Goal: Task Accomplishment & Management: Manage account settings

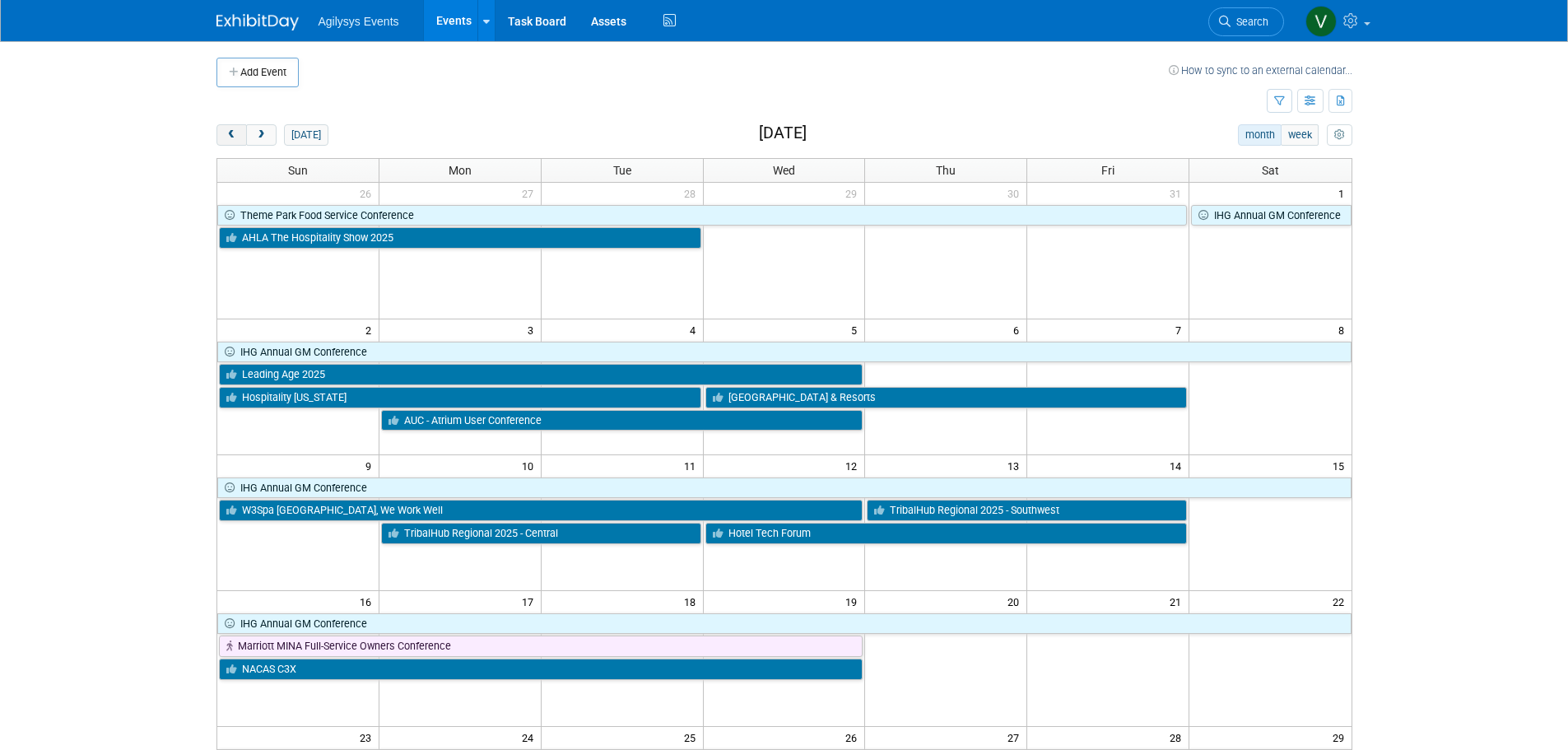
click at [239, 135] on button "prev" at bounding box center [231, 135] width 30 height 22
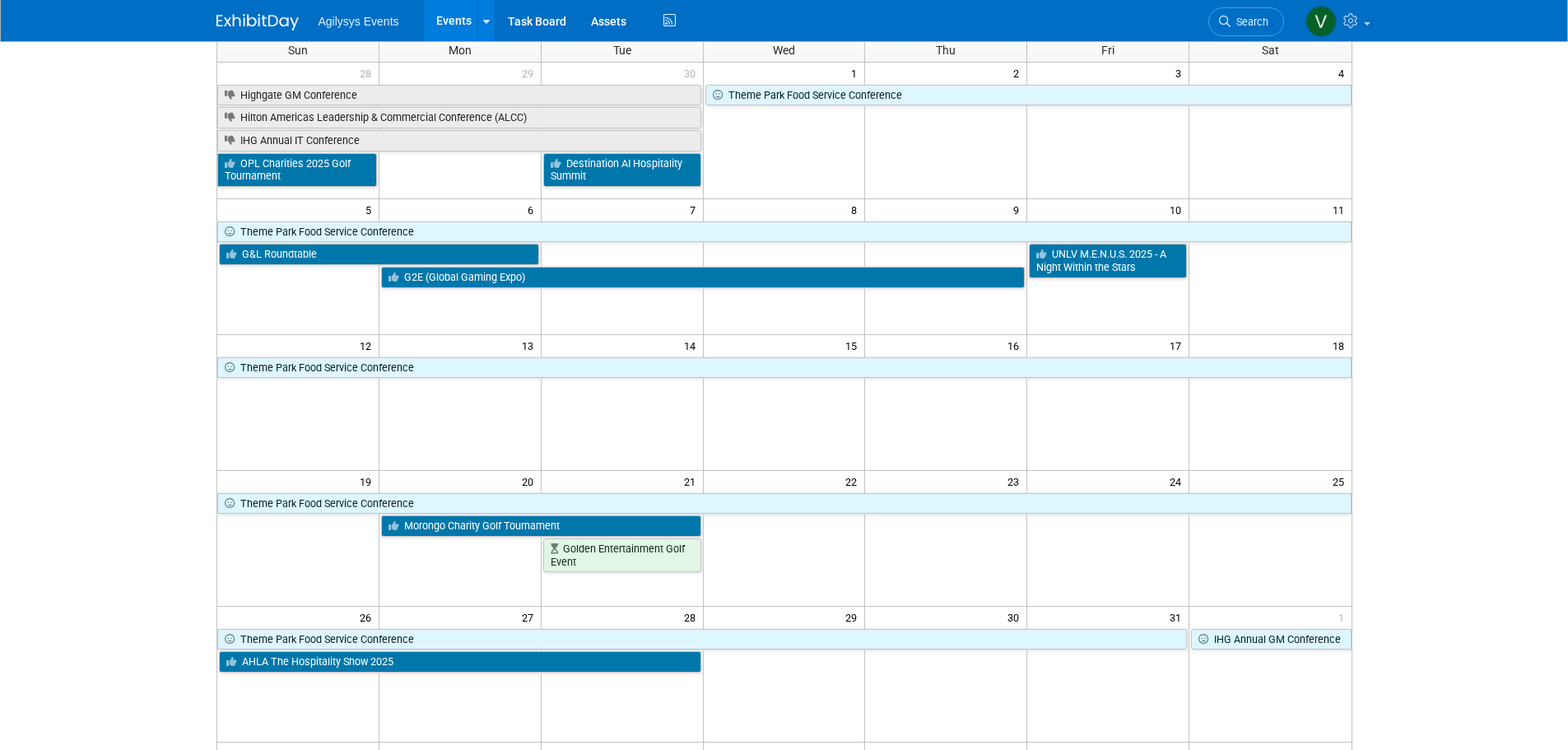
scroll to position [83, 0]
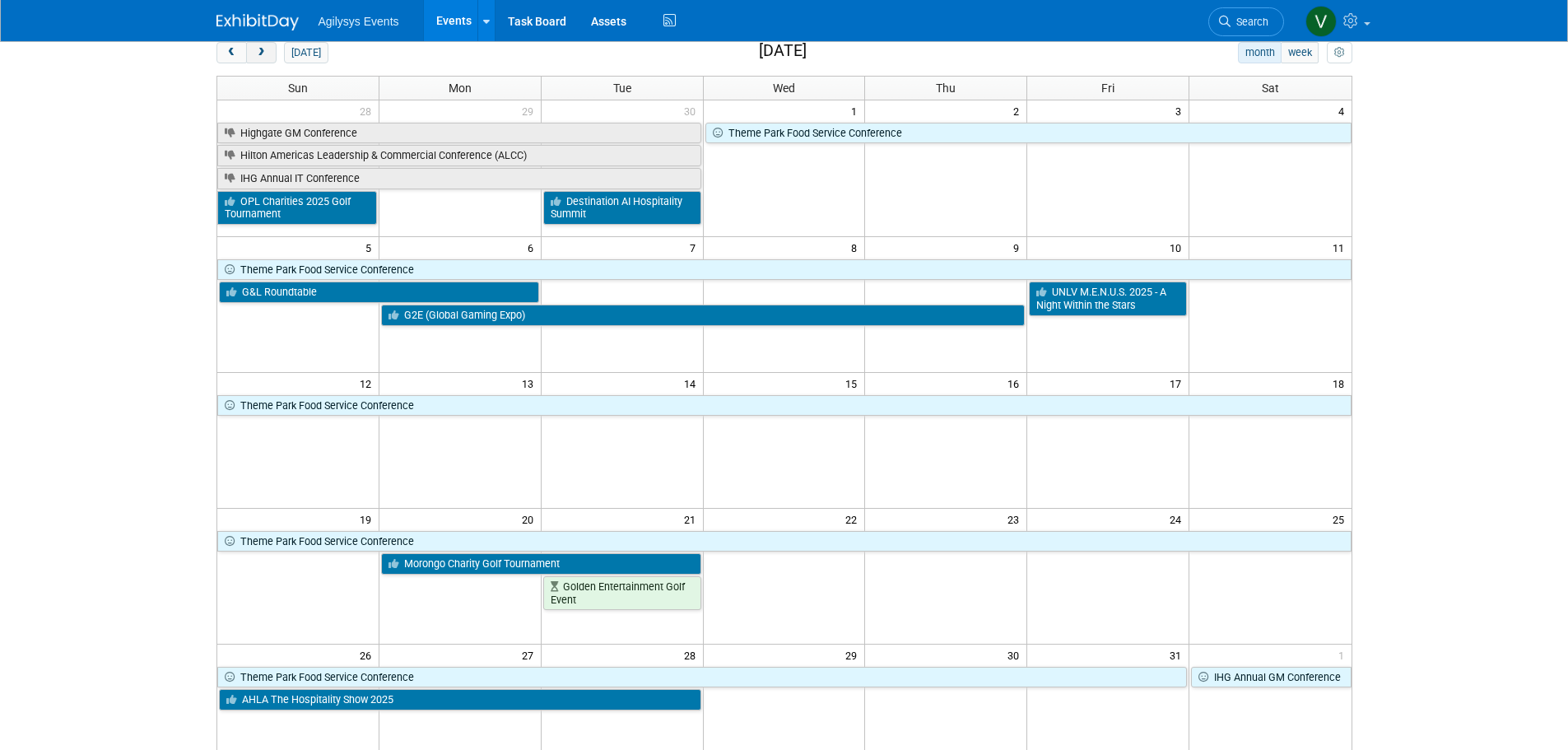
click at [266, 58] on span "next" at bounding box center [261, 53] width 13 height 11
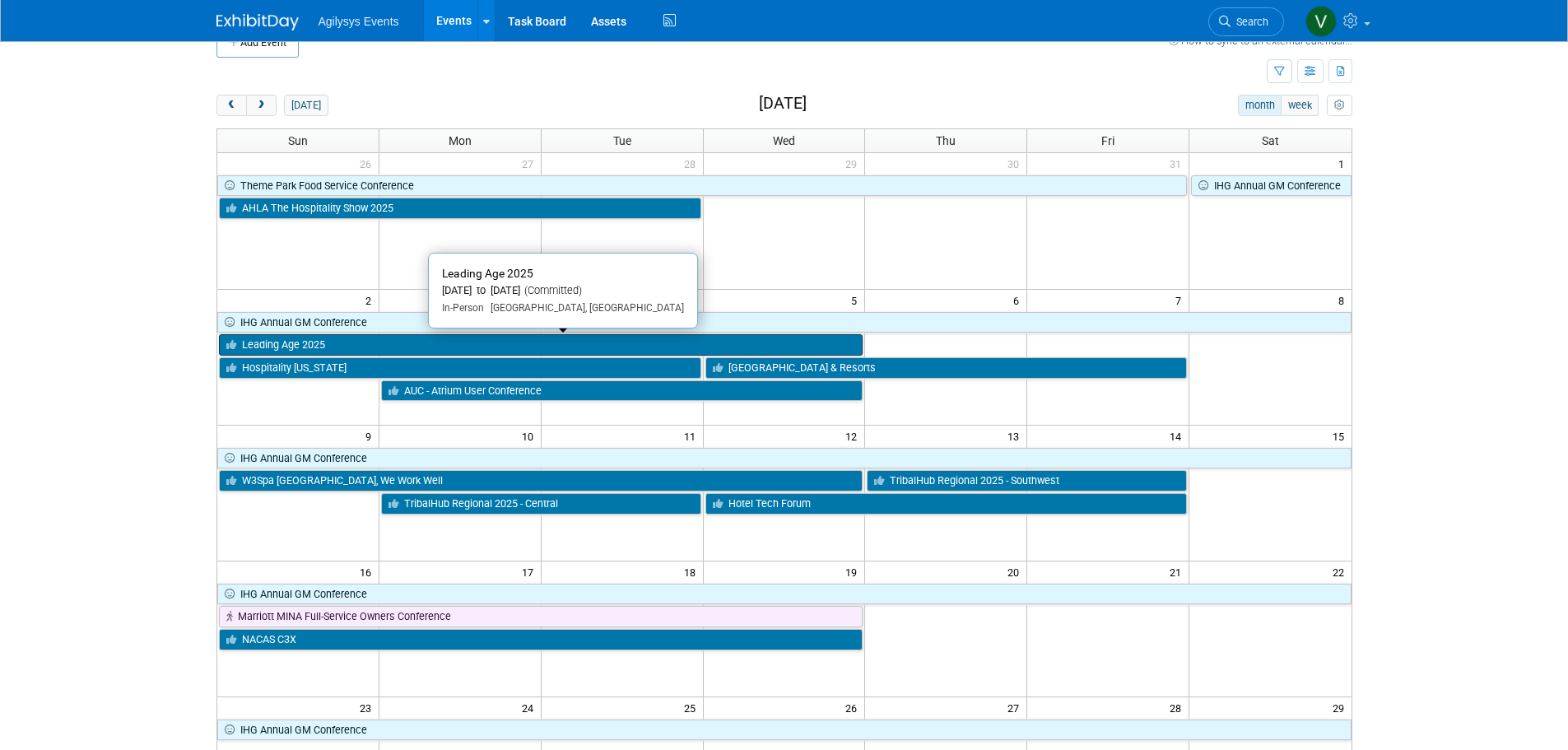
scroll to position [0, 0]
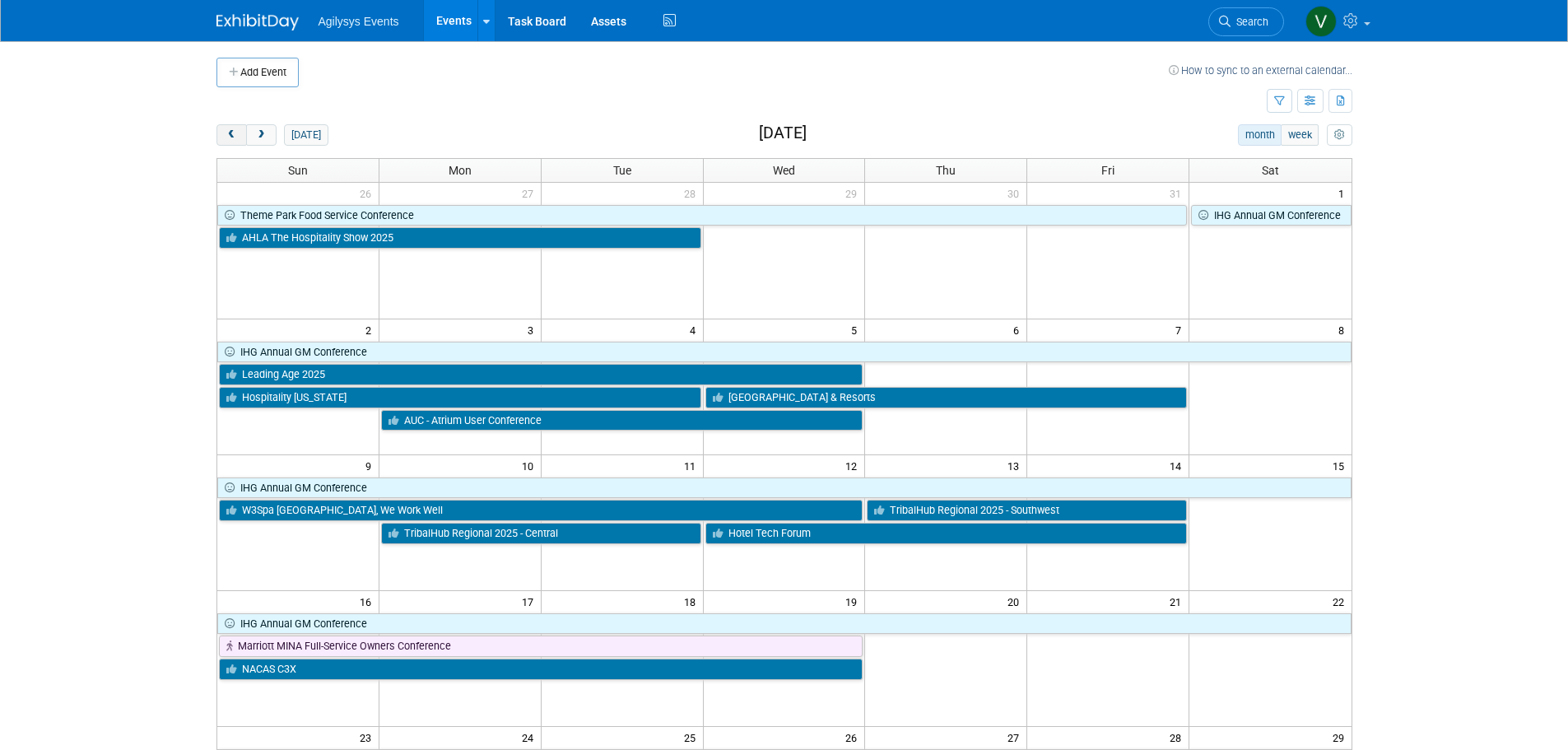
click at [232, 139] on span "prev" at bounding box center [232, 135] width 13 height 11
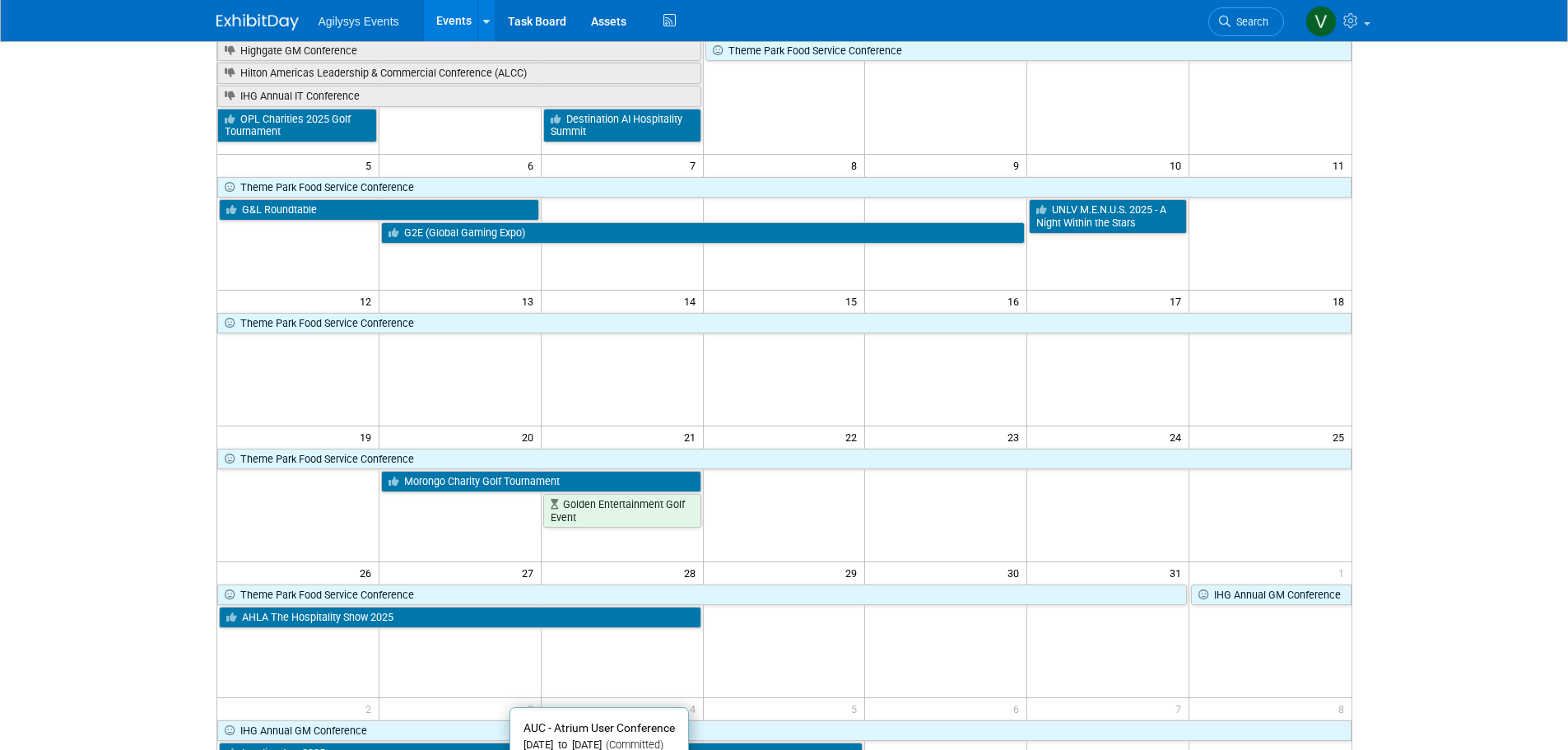
scroll to position [83, 0]
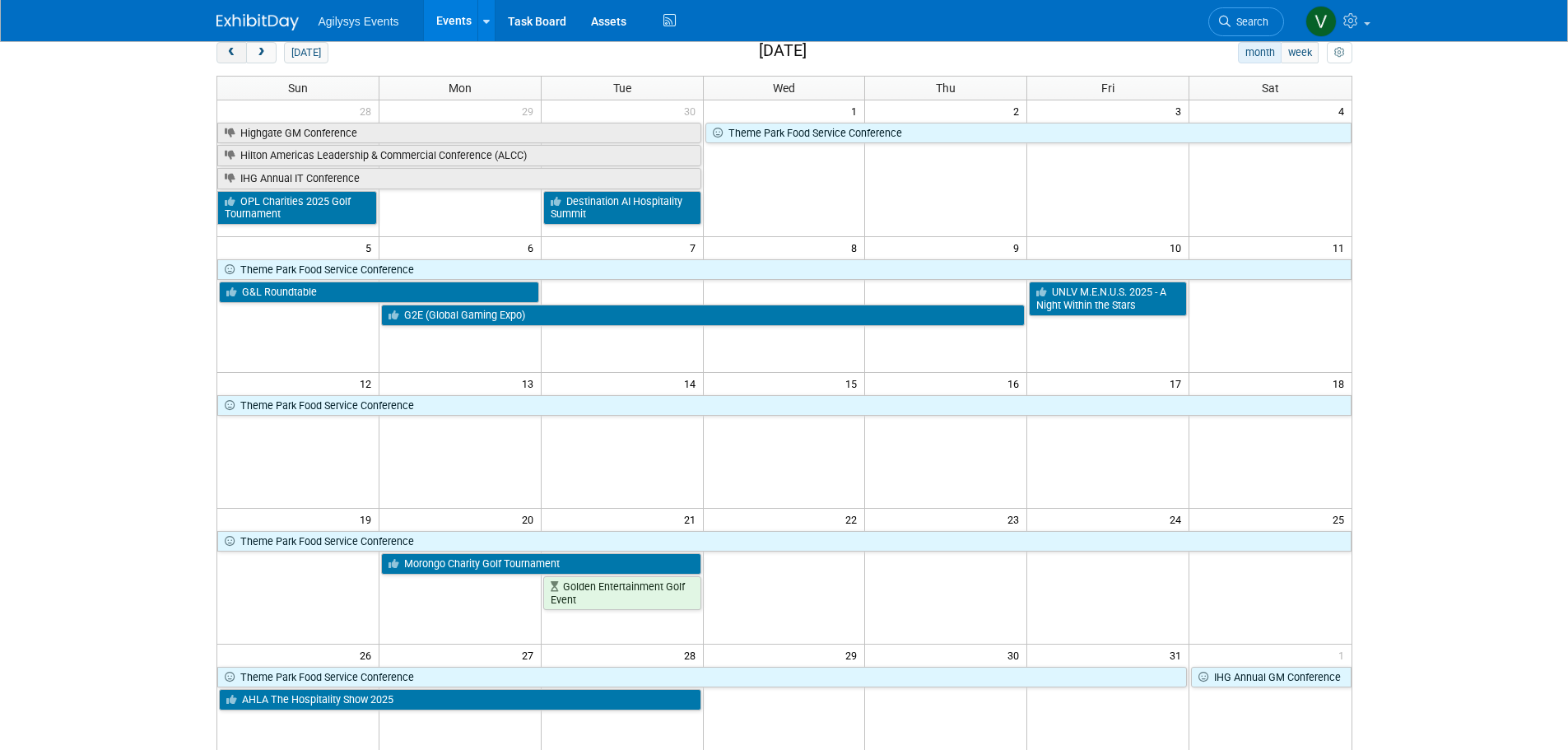
click at [240, 56] on button "prev" at bounding box center [231, 53] width 30 height 22
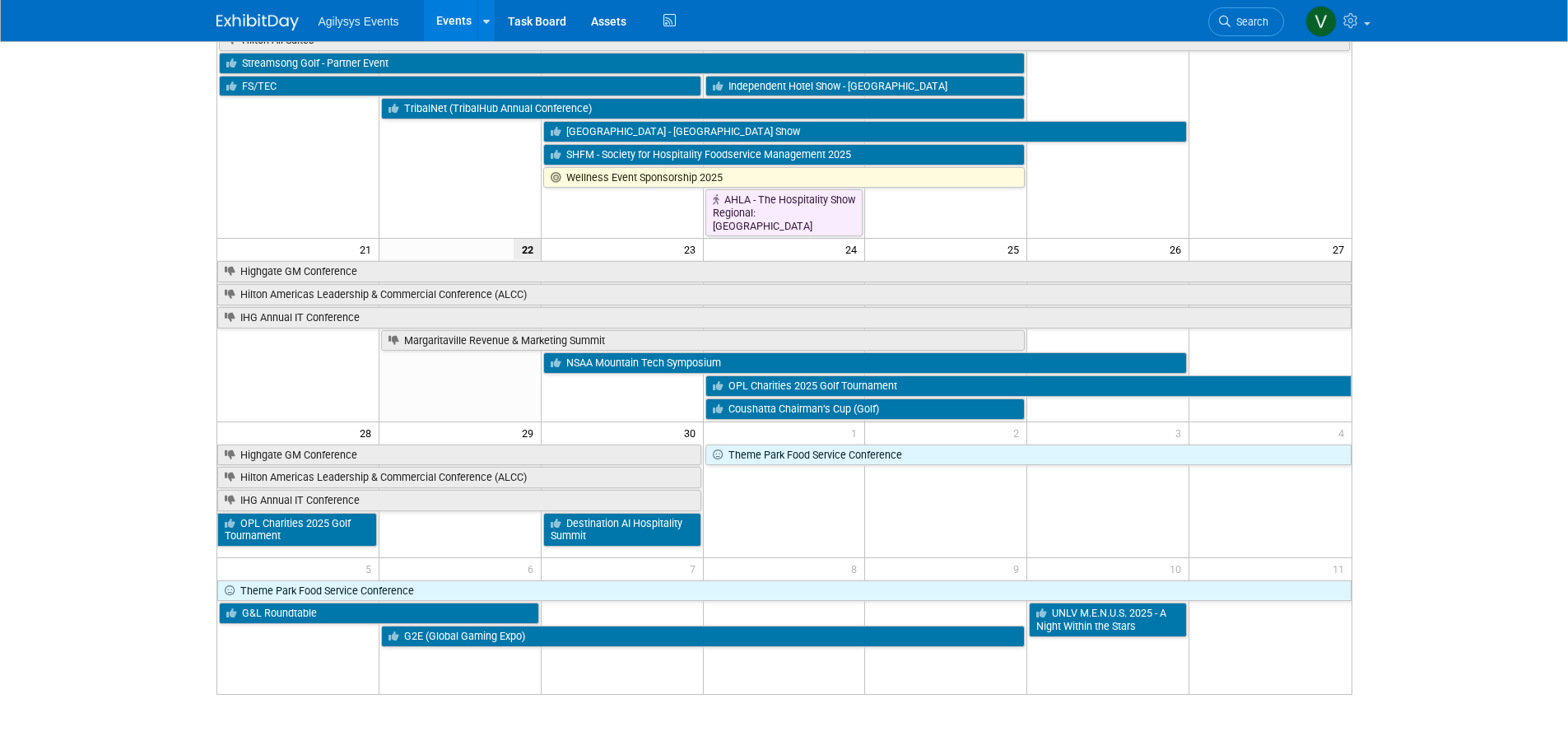
scroll to position [651, 0]
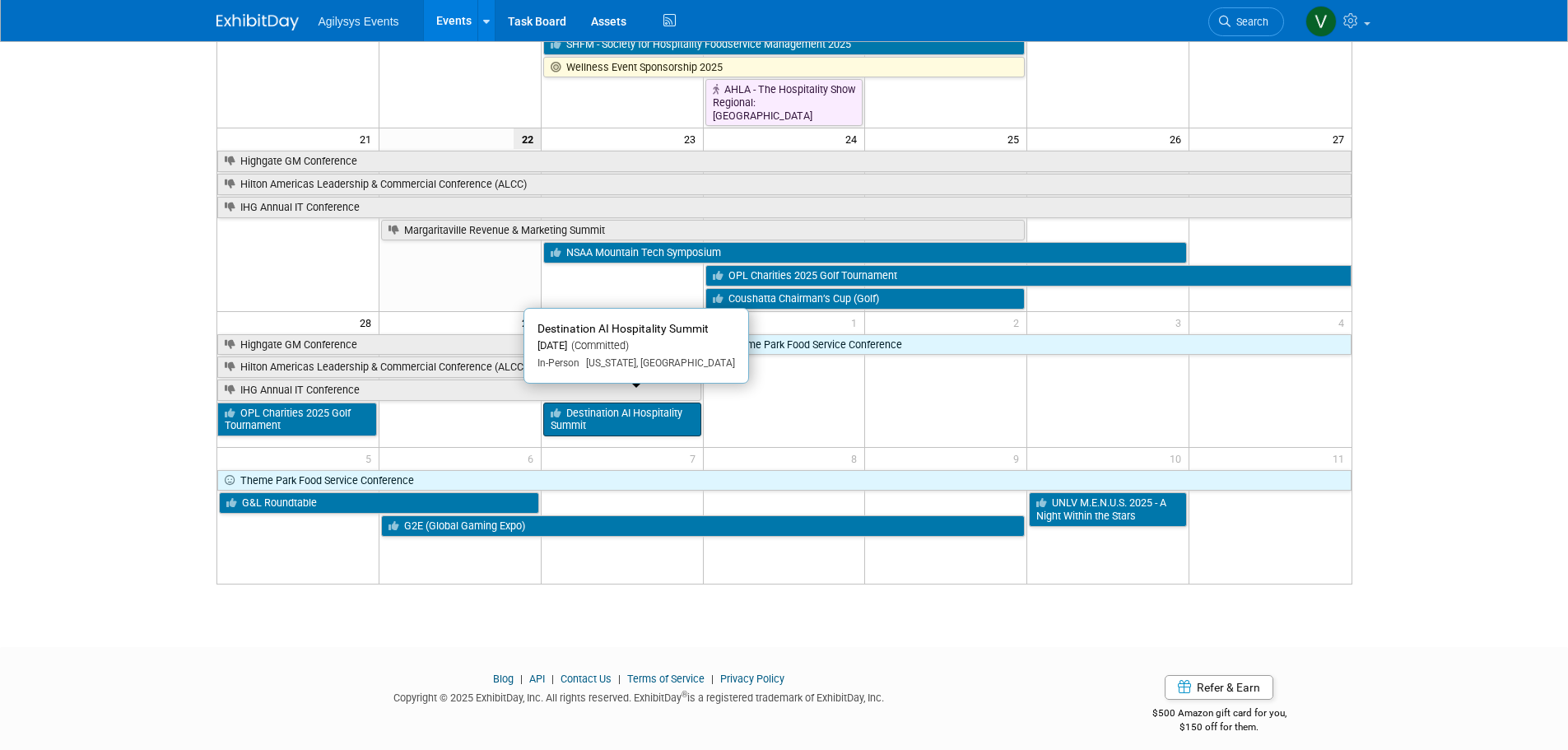
click at [624, 407] on link "Destination AI Hospitality Summit" at bounding box center [622, 420] width 158 height 33
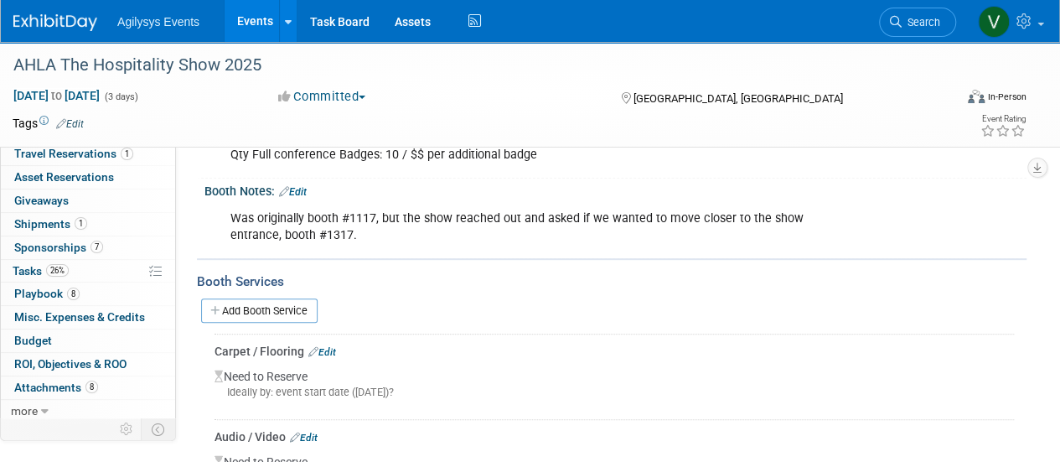
scroll to position [503, 0]
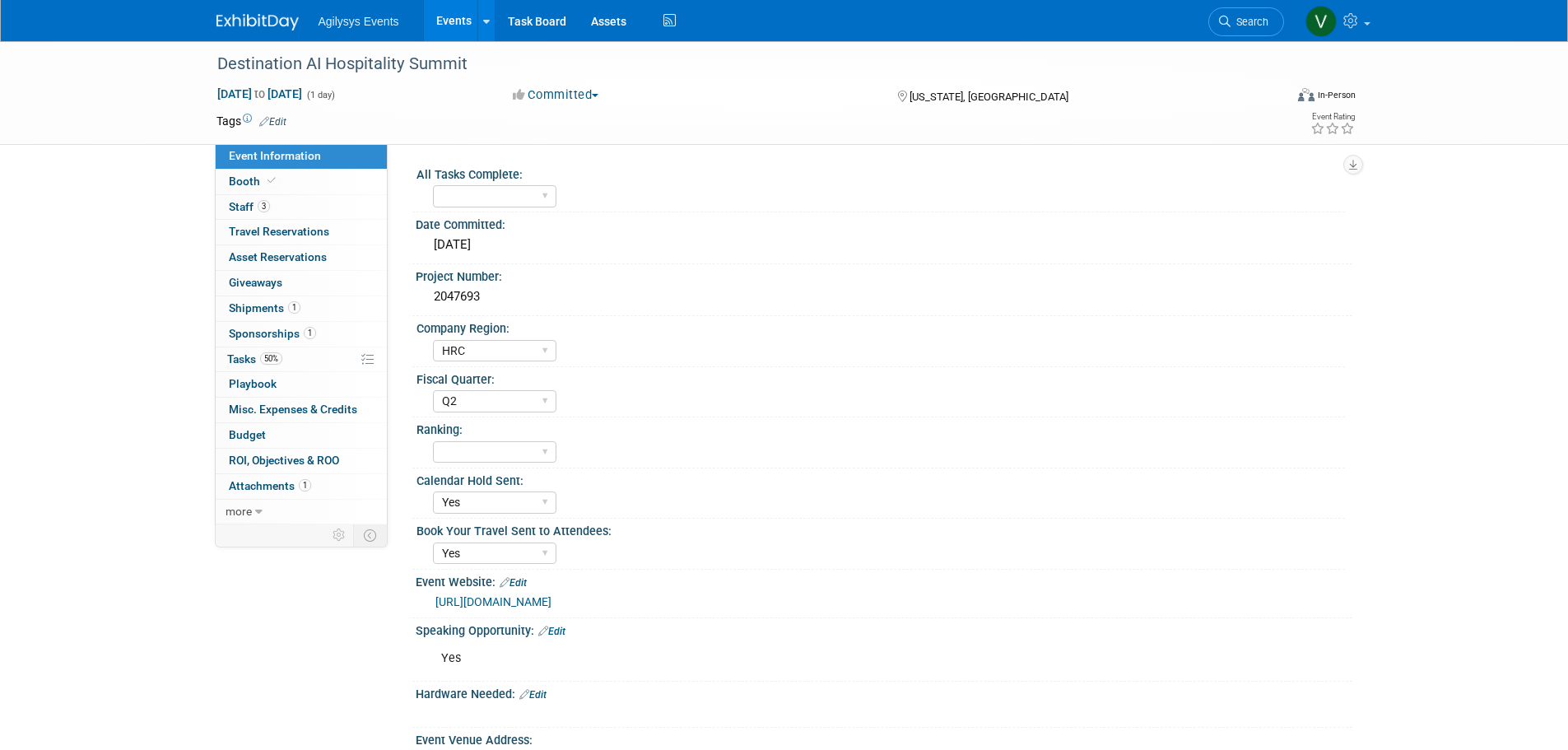
select select "HRC"
select select "Q2"
select select "Yes"
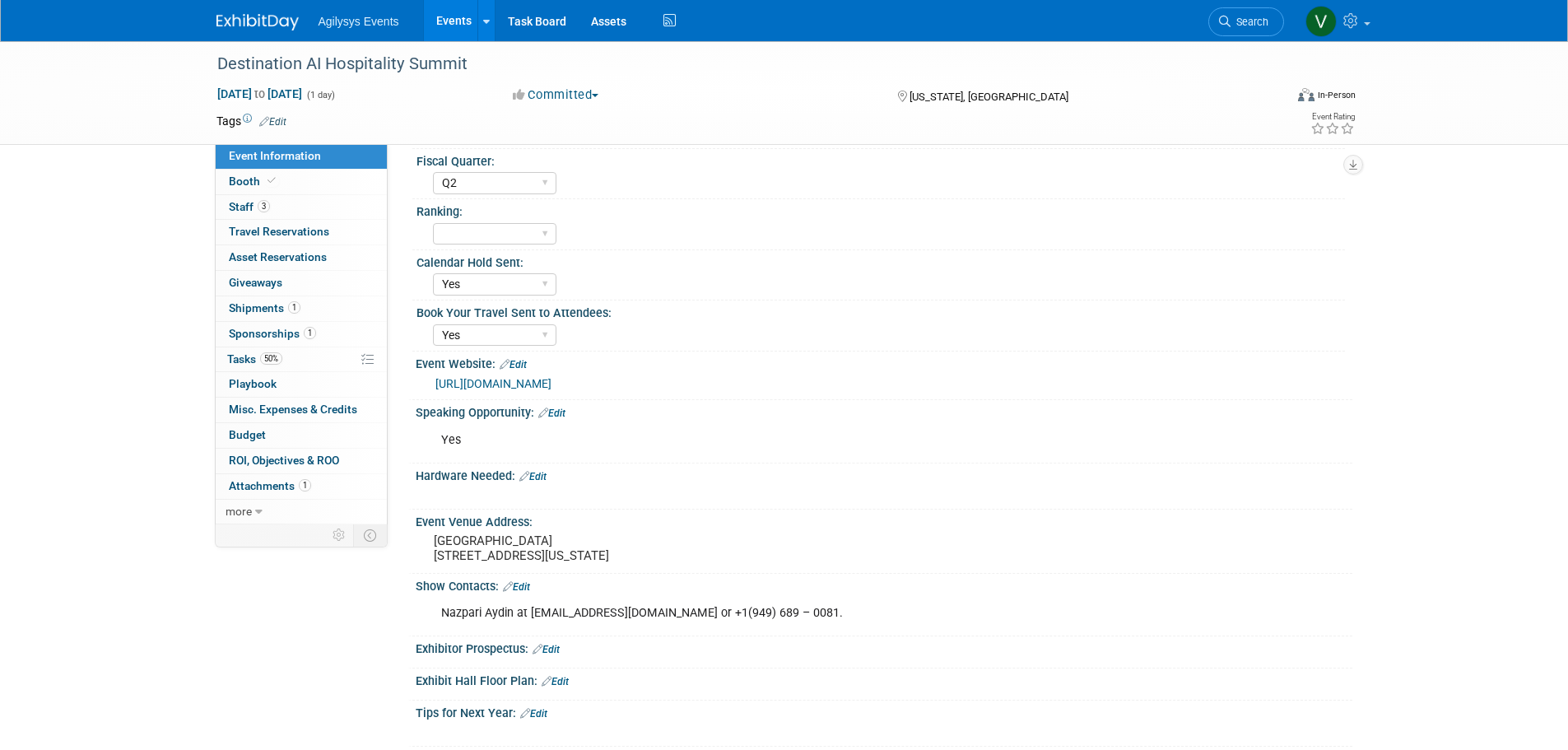
scroll to position [247, 0]
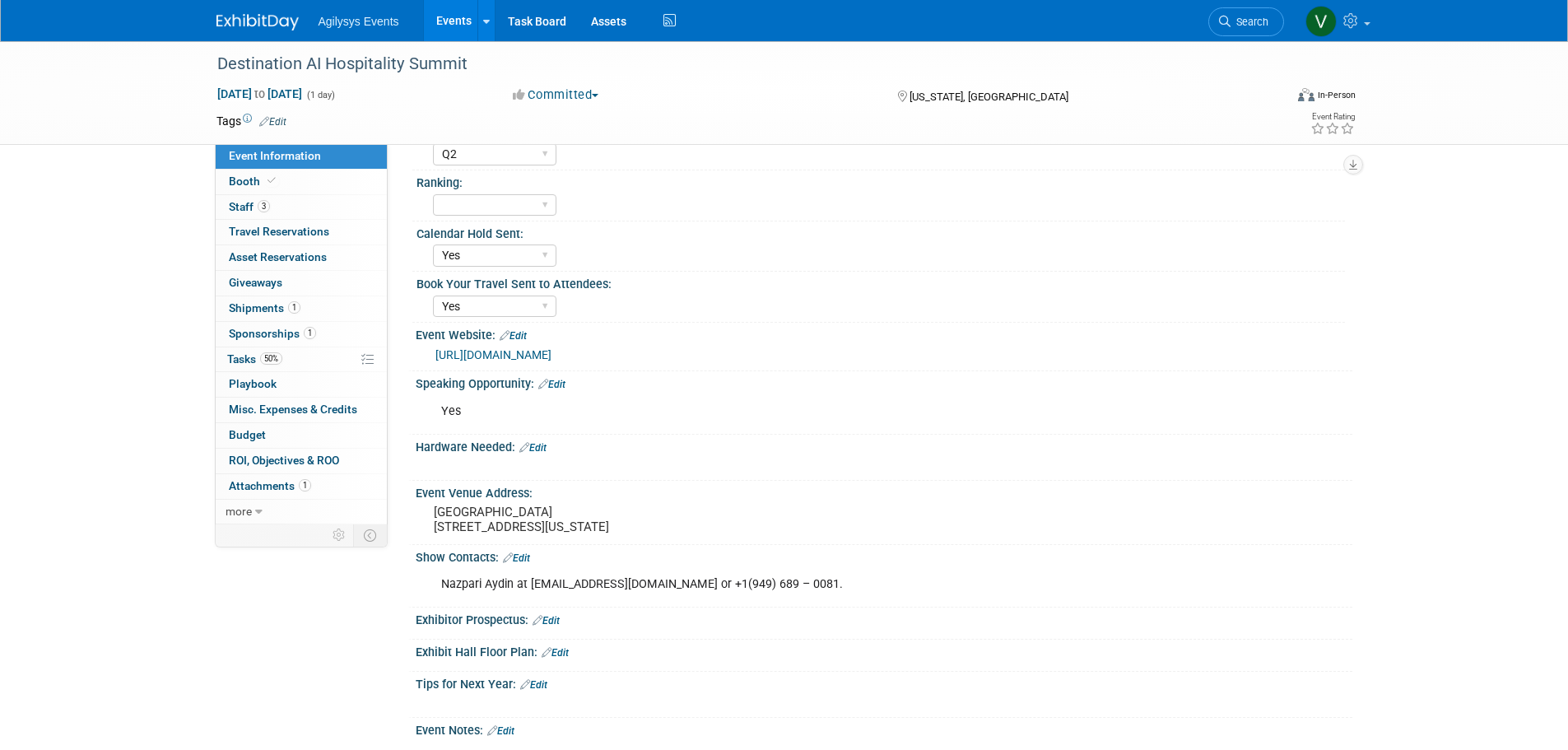
click at [551, 358] on link "http://destinationaiforum.com" at bounding box center [493, 354] width 116 height 13
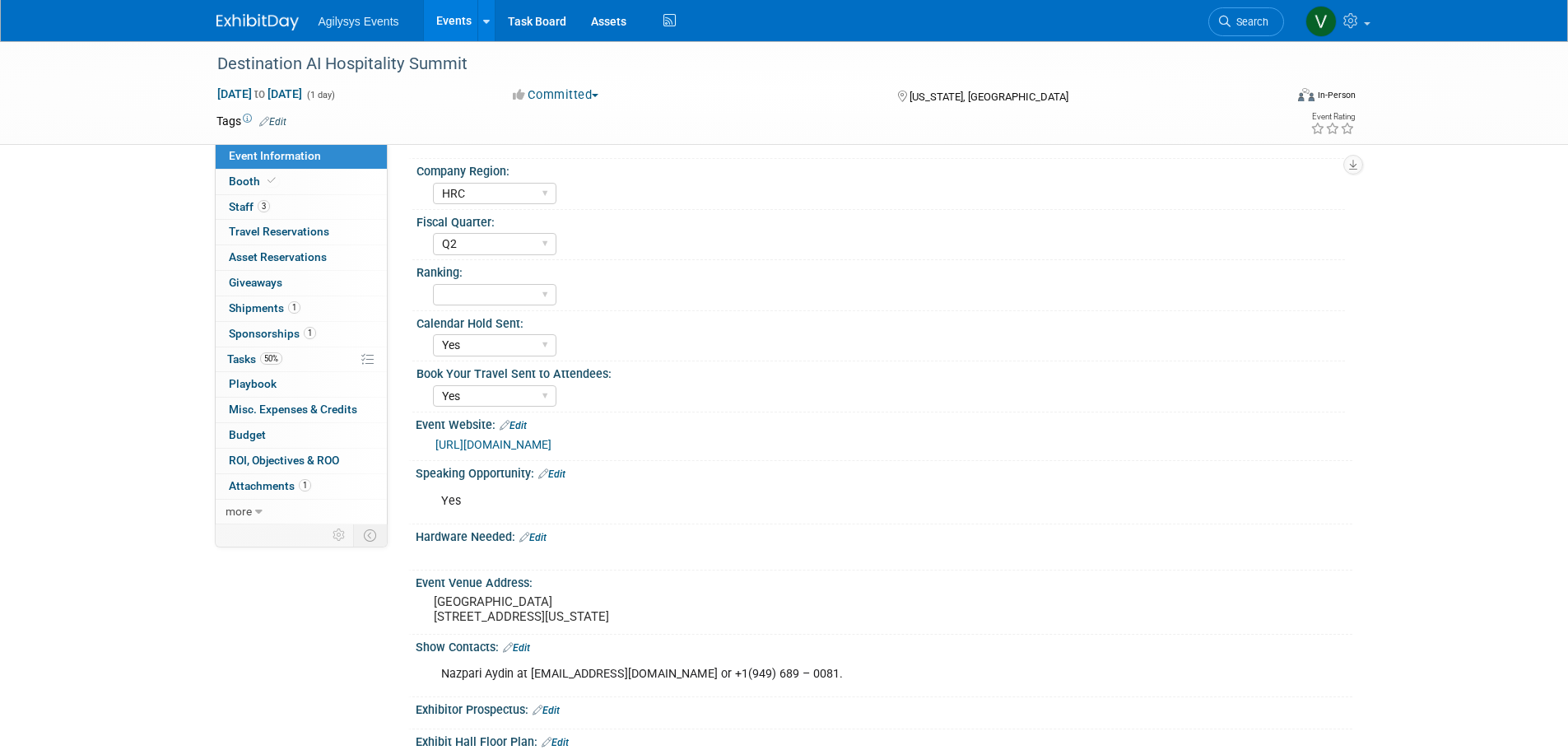
scroll to position [0, 0]
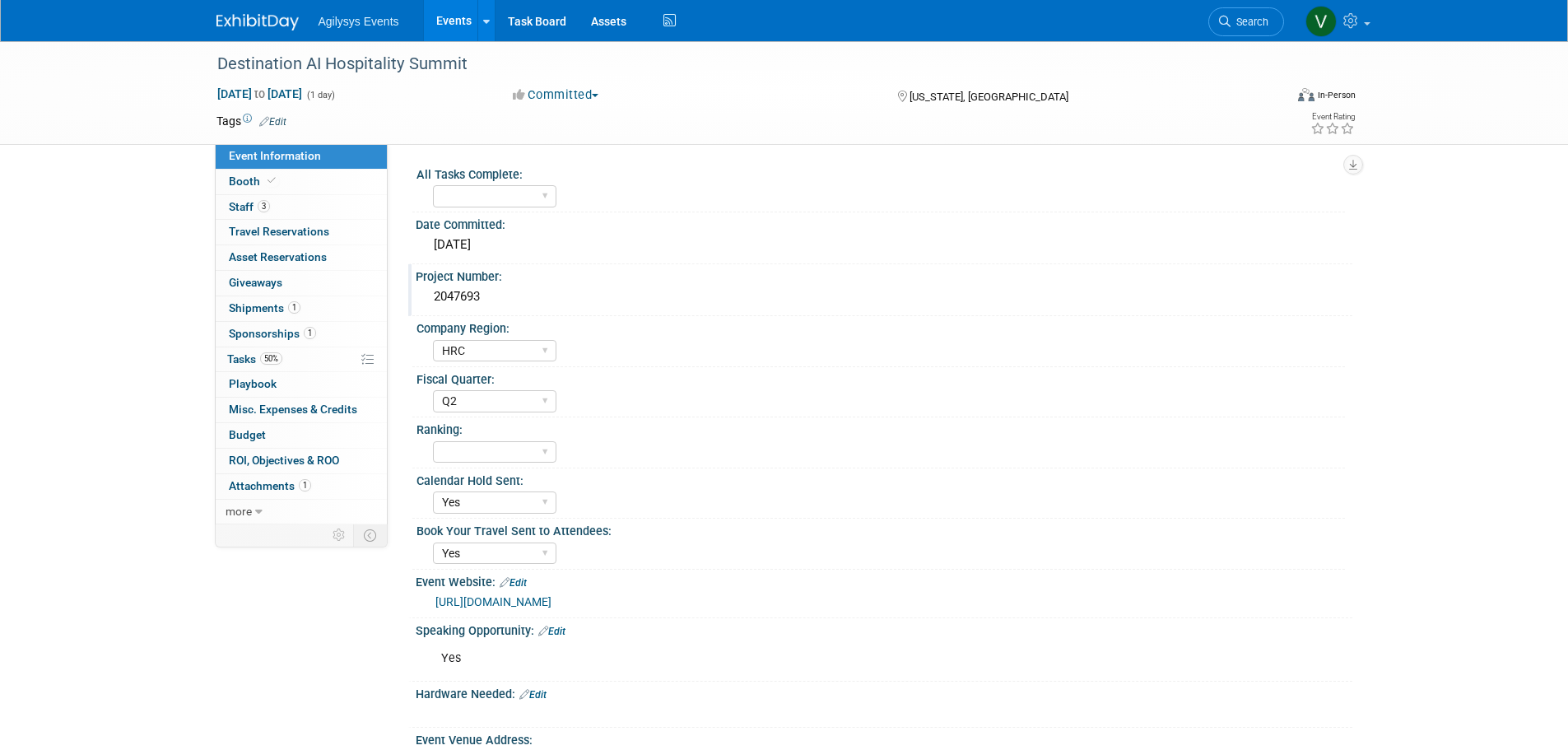
drag, startPoint x: 493, startPoint y: 292, endPoint x: 430, endPoint y: 298, distance: 63.3
click at [430, 298] on div "2047693" at bounding box center [884, 297] width 912 height 26
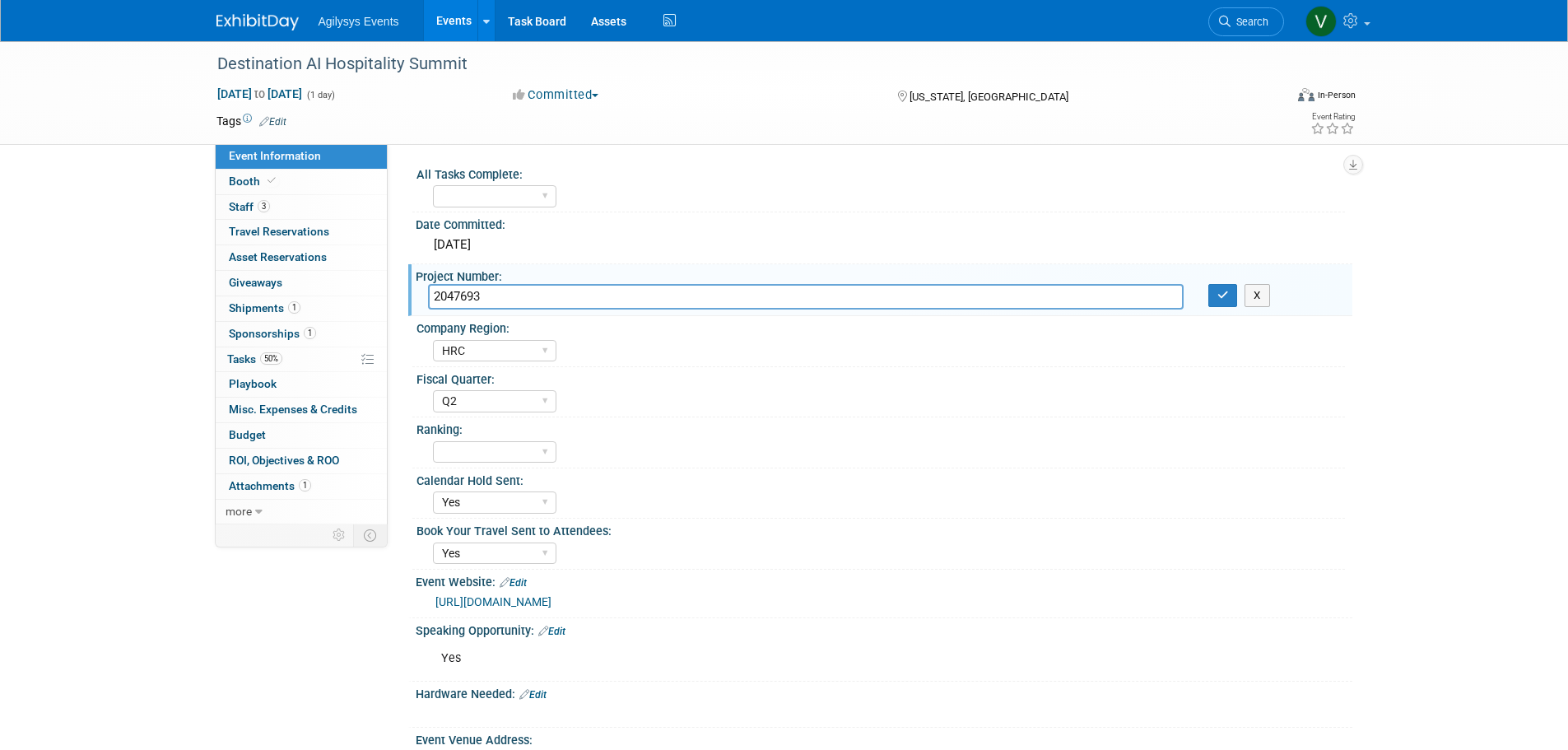
drag, startPoint x: 430, startPoint y: 298, endPoint x: 482, endPoint y: 292, distance: 52.3
click at [478, 290] on input "2047693" at bounding box center [806, 297] width 756 height 26
drag, startPoint x: 489, startPoint y: 295, endPoint x: 424, endPoint y: 298, distance: 65.1
click at [424, 298] on div "2047693" at bounding box center [806, 297] width 780 height 26
click at [149, 215] on div "Destination AI Hospitality Summit Sep 30, 2025 to Sep 30, 2025 (1 day) Sep 30, …" at bounding box center [784, 543] width 1568 height 1004
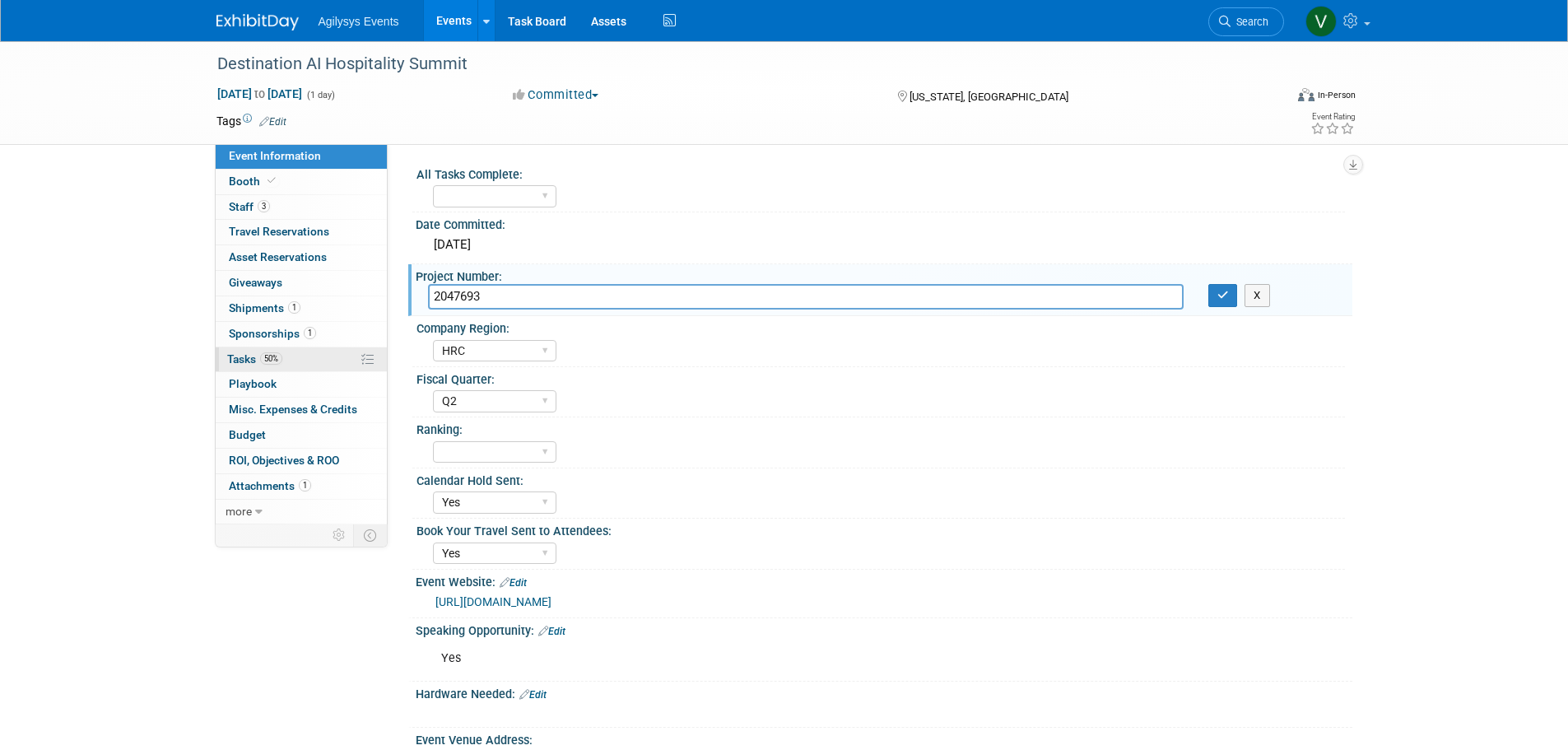
click at [251, 353] on span "Tasks 50%" at bounding box center [254, 359] width 55 height 13
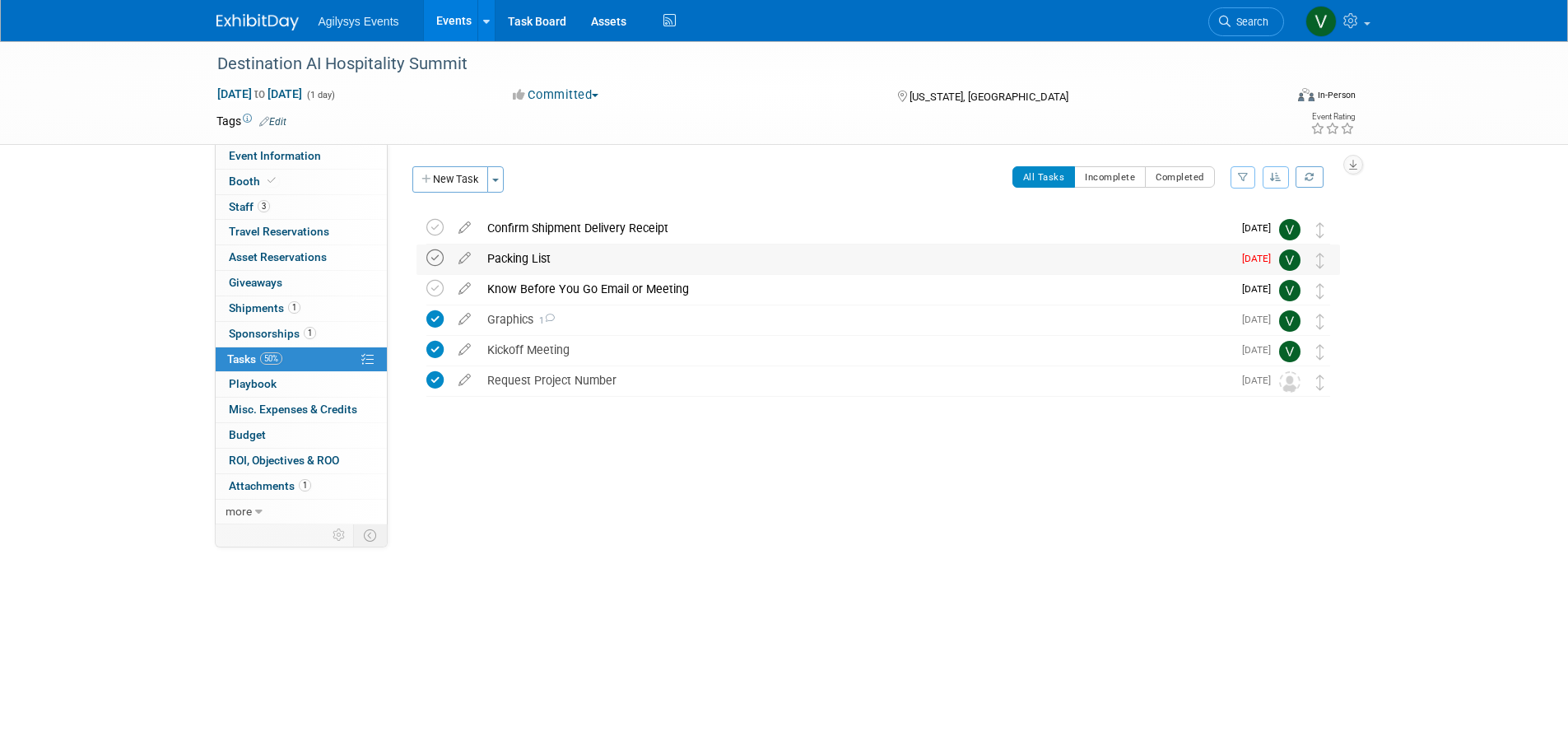
click at [438, 259] on icon at bounding box center [435, 259] width 18 height 18
click at [261, 31] on div "Agilysys Events Events Add Event Bulk Upload Events Shareable Event Boards Rece…" at bounding box center [784, 21] width 1136 height 41
click at [267, 18] on img at bounding box center [257, 22] width 83 height 17
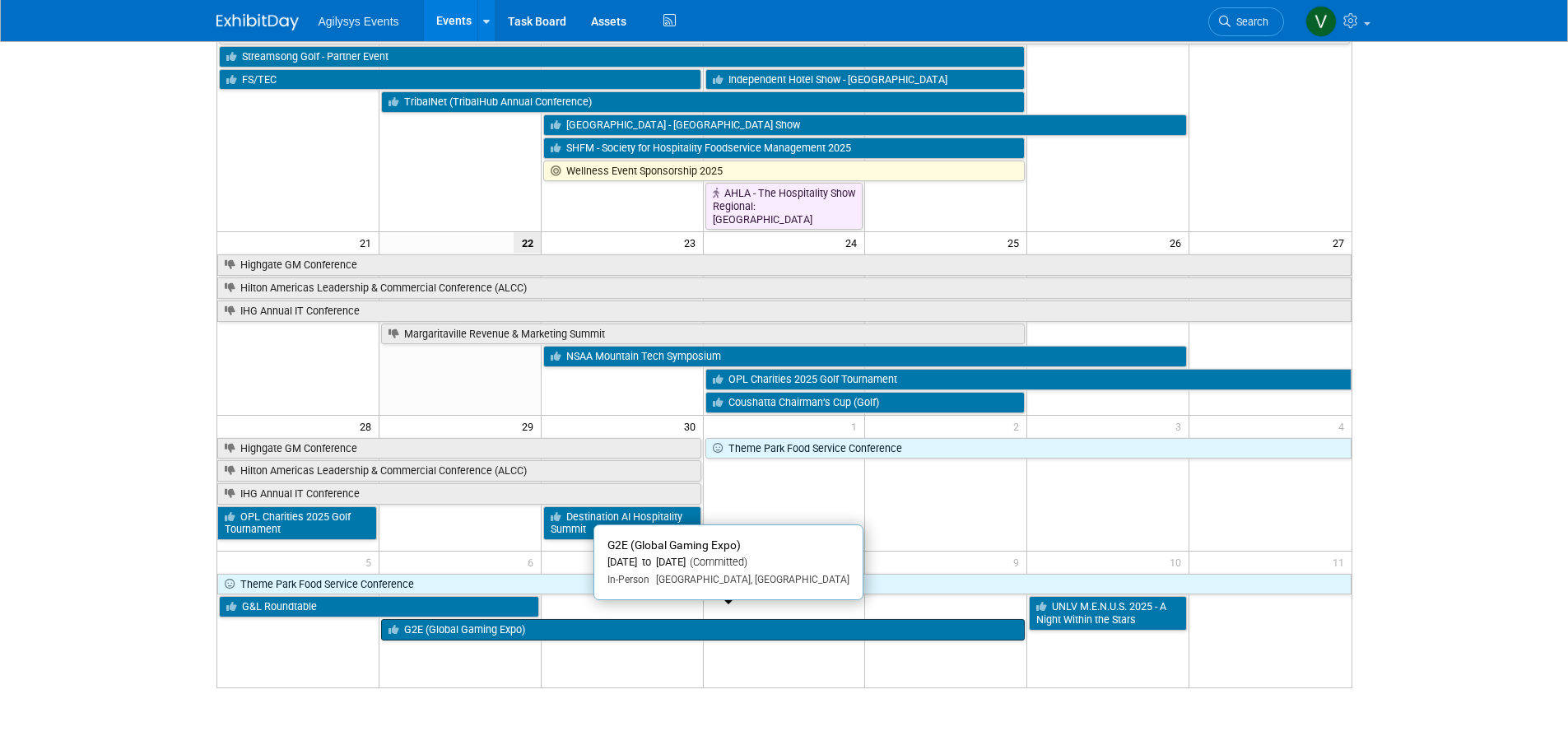
scroll to position [576, 0]
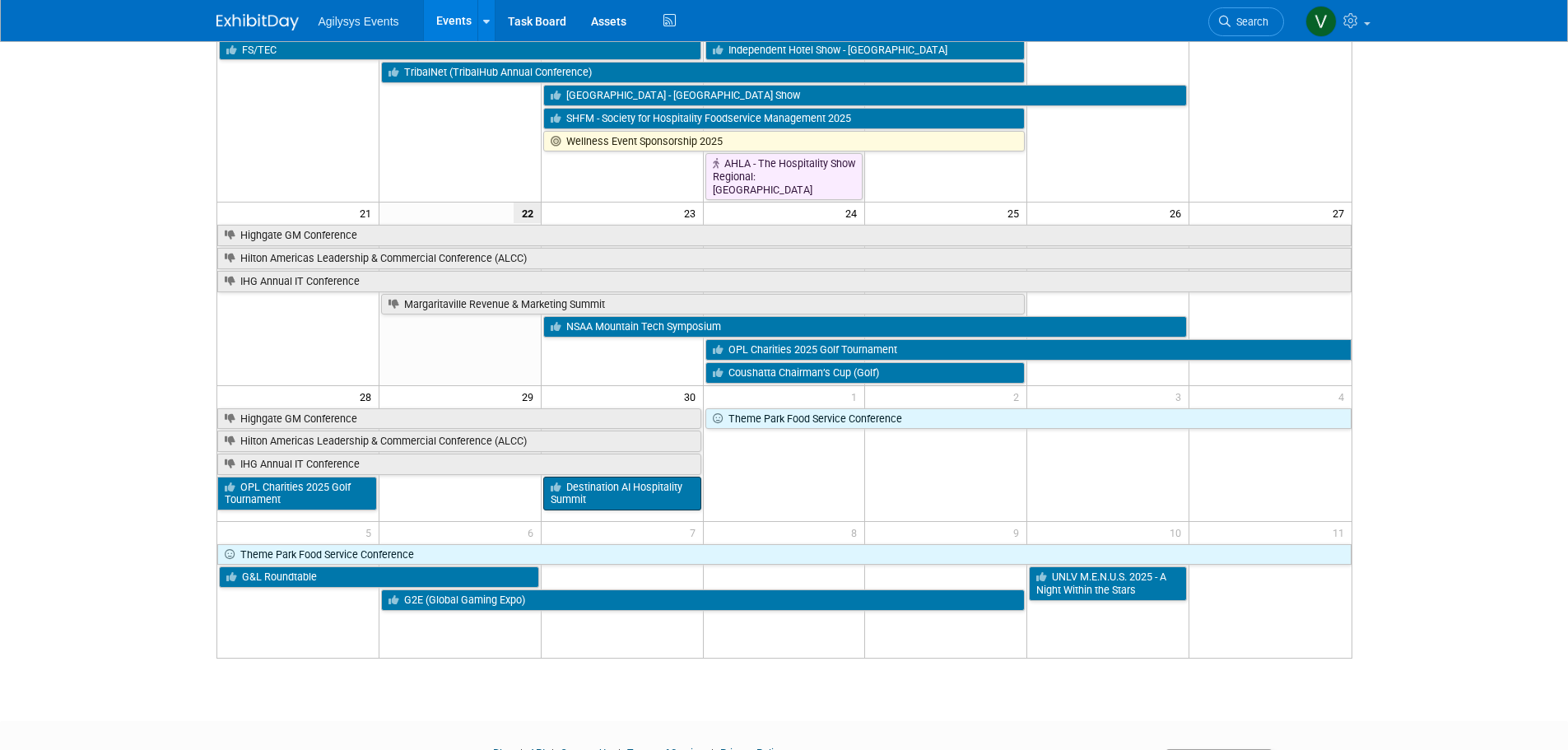
click at [643, 497] on link "Destination AI Hospitality Summit" at bounding box center [622, 493] width 158 height 33
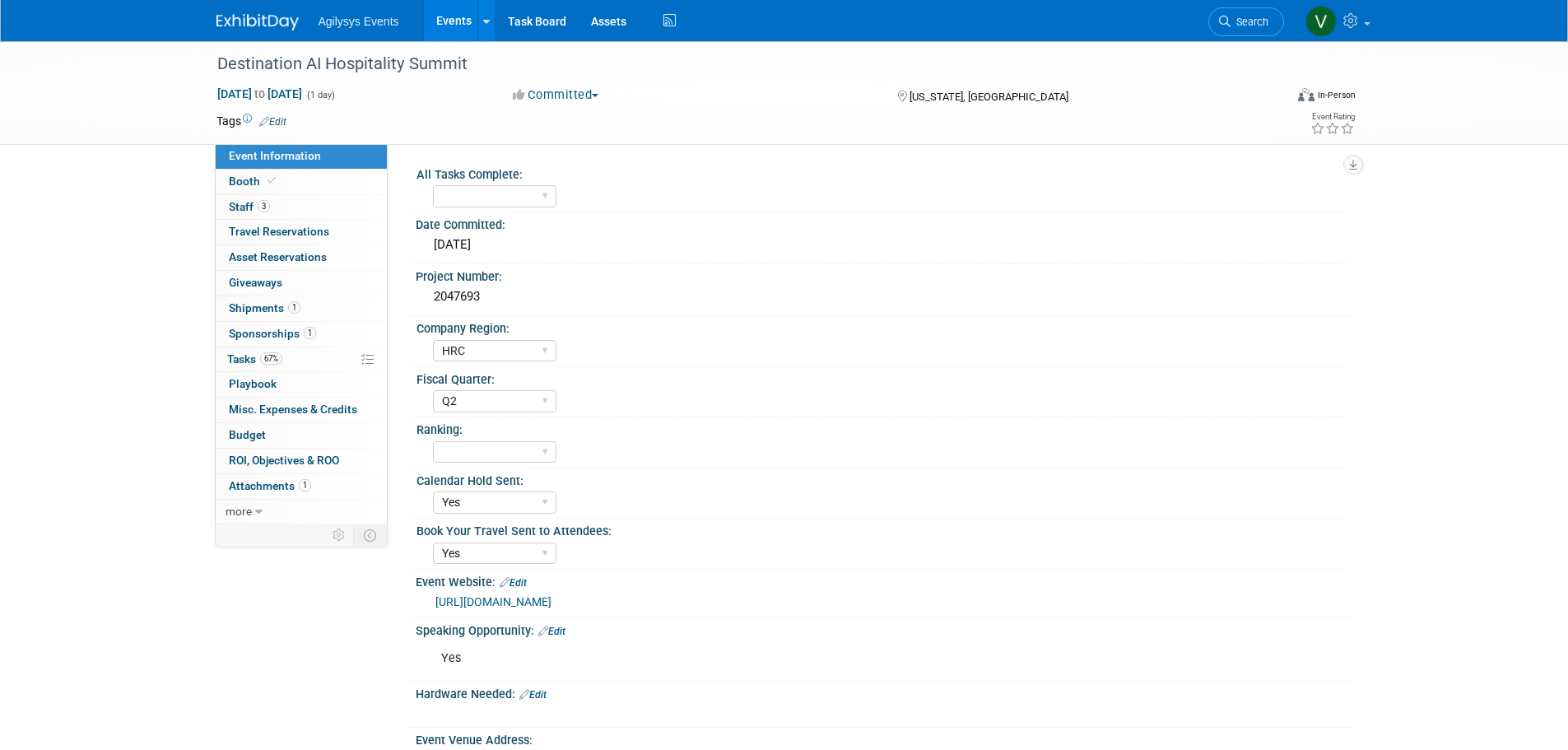
select select "HRC"
select select "Q2"
select select "Yes"
drag, startPoint x: 479, startPoint y: 63, endPoint x: 215, endPoint y: 74, distance: 264.2
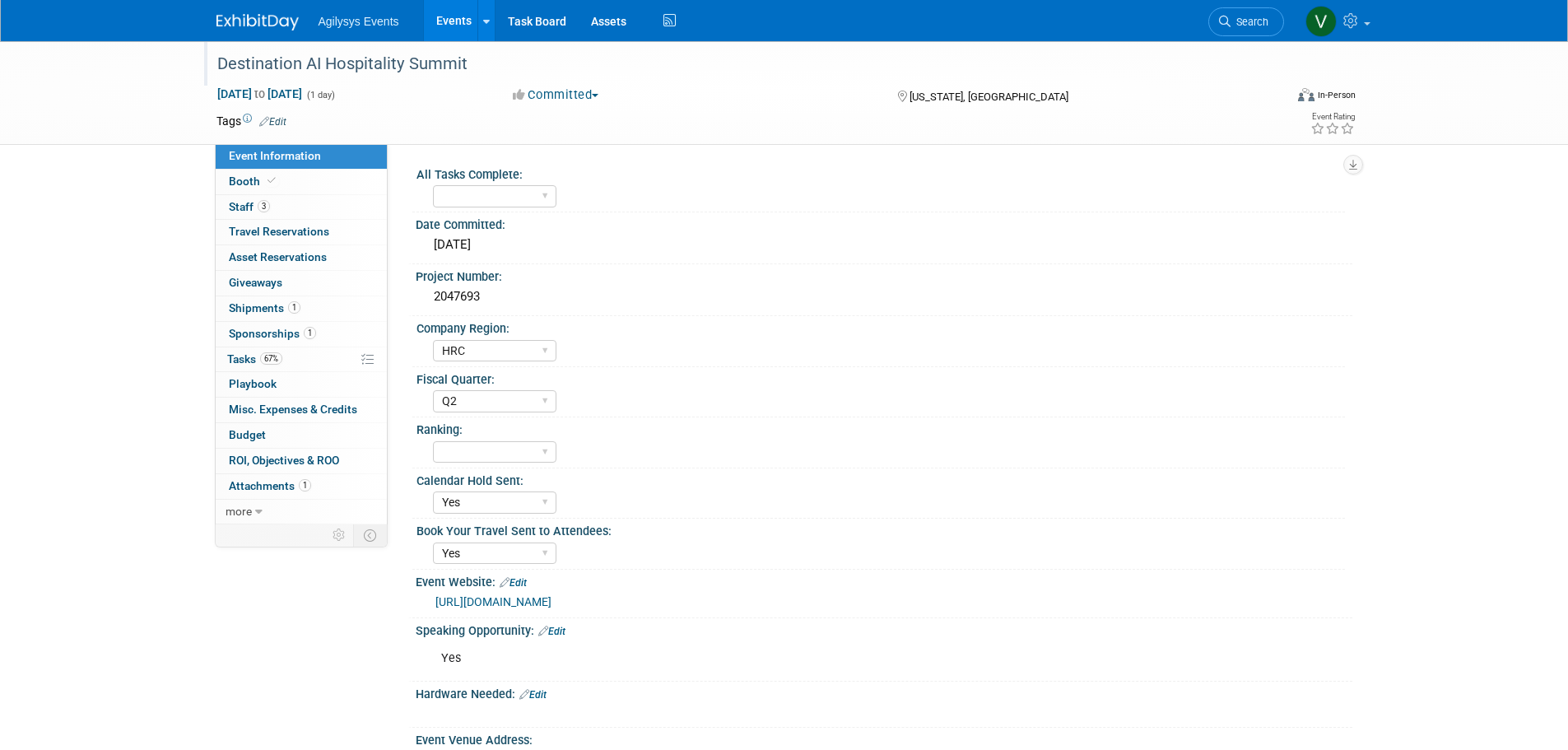
click at [215, 74] on div "Destination AI Hospitality Summit" at bounding box center [735, 64] width 1047 height 29
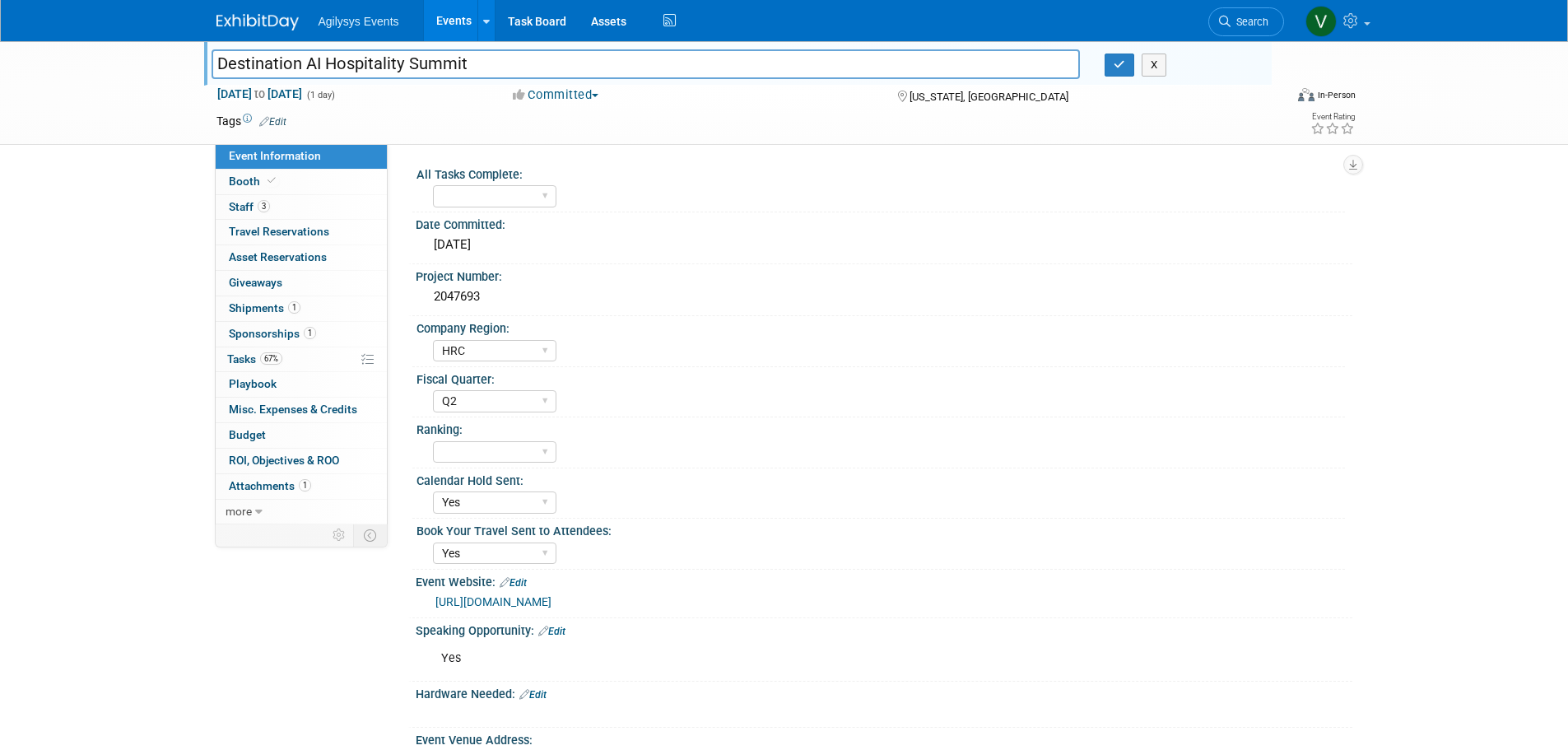
drag, startPoint x: 215, startPoint y: 74, endPoint x: 480, endPoint y: 57, distance: 265.5
click at [478, 56] on input "Destination AI Hospitality Summit" at bounding box center [645, 63] width 869 height 29
drag, startPoint x: 483, startPoint y: 59, endPoint x: 154, endPoint y: 69, distance: 329.2
click at [154, 69] on div "Destination AI Hospitality Summit Destination AI Hospitality Summit X [DATE] to…" at bounding box center [784, 93] width 1568 height 104
drag, startPoint x: 991, startPoint y: 96, endPoint x: 913, endPoint y: 97, distance: 78.0
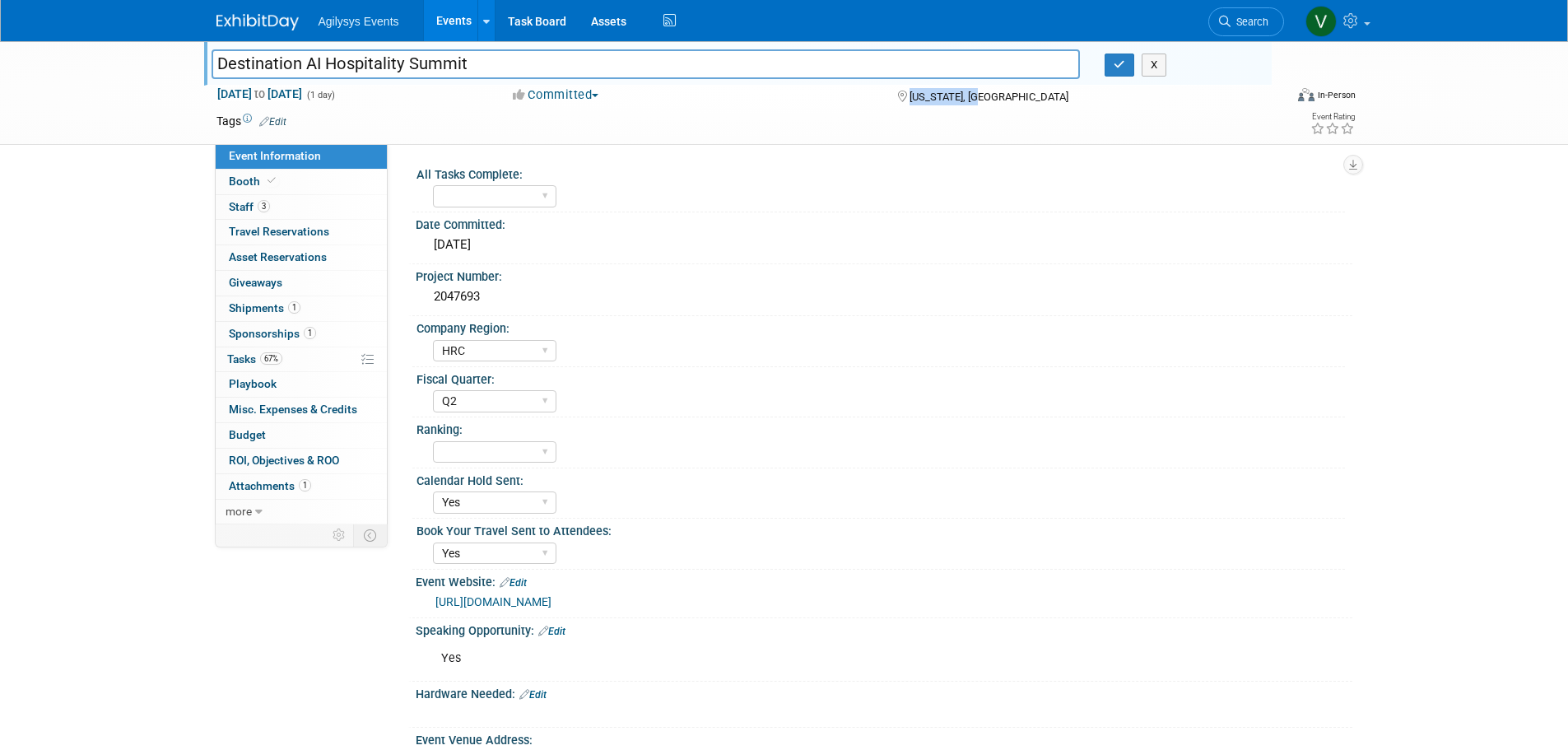
click at [913, 97] on div "[US_STATE], [GEOGRAPHIC_DATA]" at bounding box center [1028, 95] width 266 height 20
copy span "[US_STATE], [GEOGRAPHIC_DATA]"
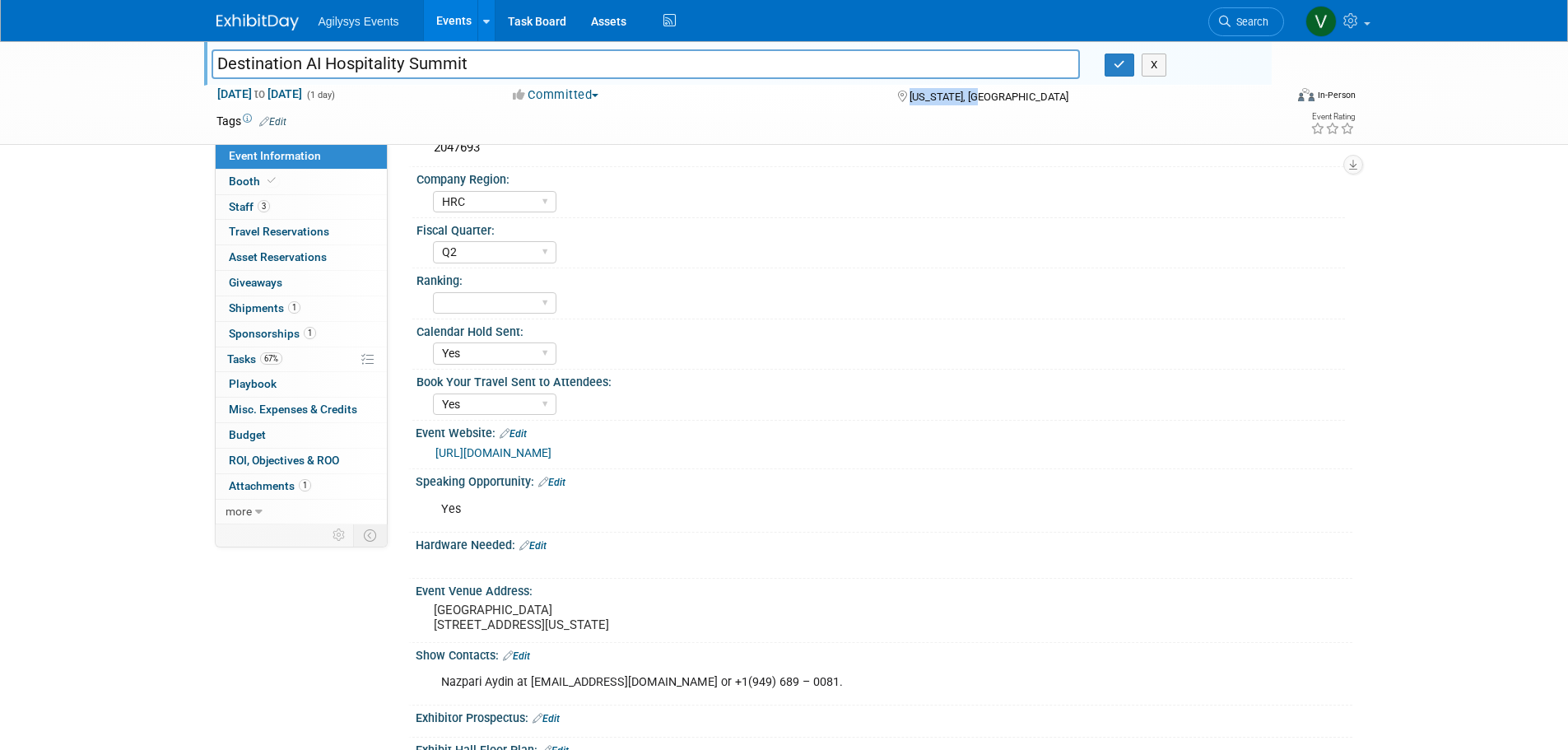
scroll to position [412, 0]
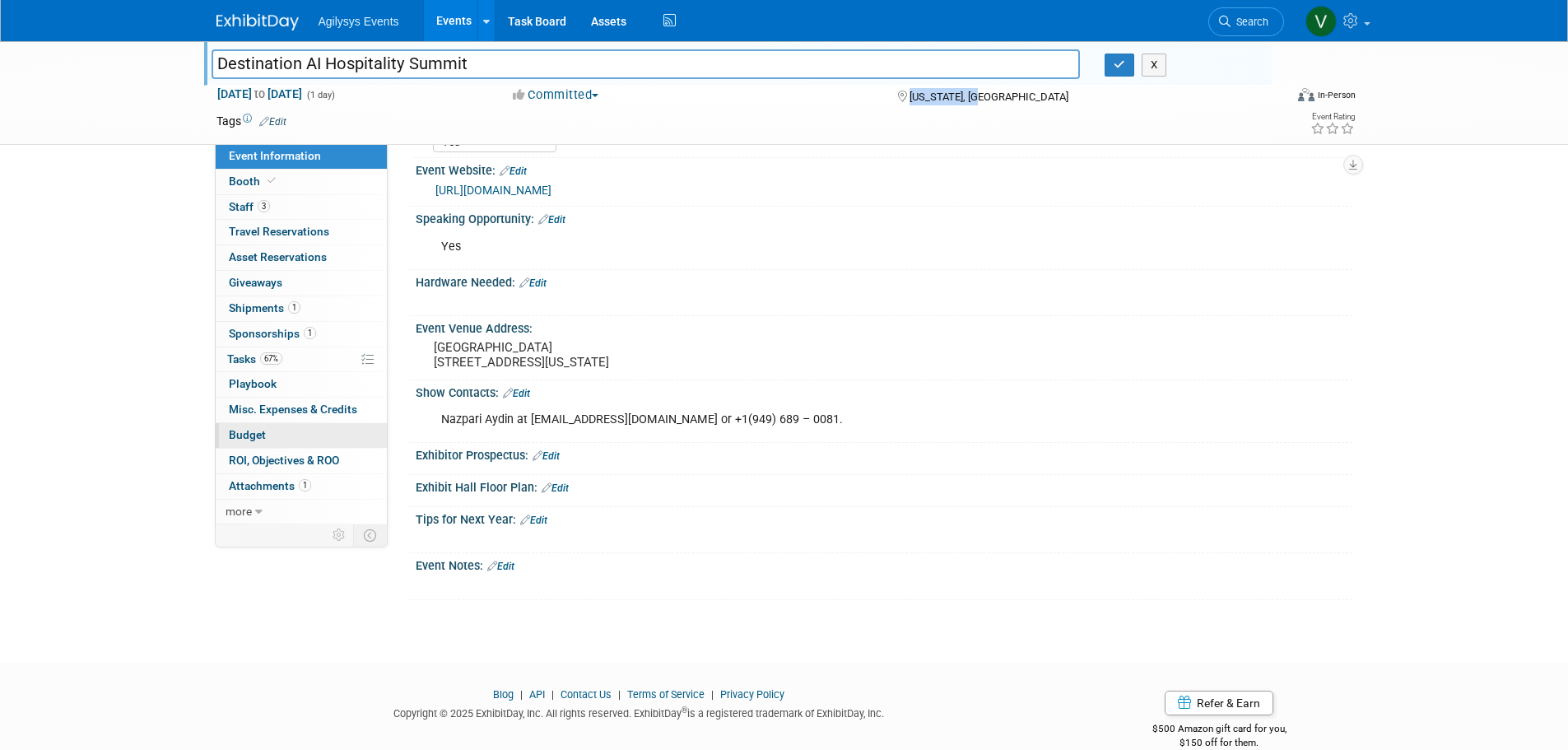
click at [262, 427] on link "Budget" at bounding box center [301, 435] width 171 height 25
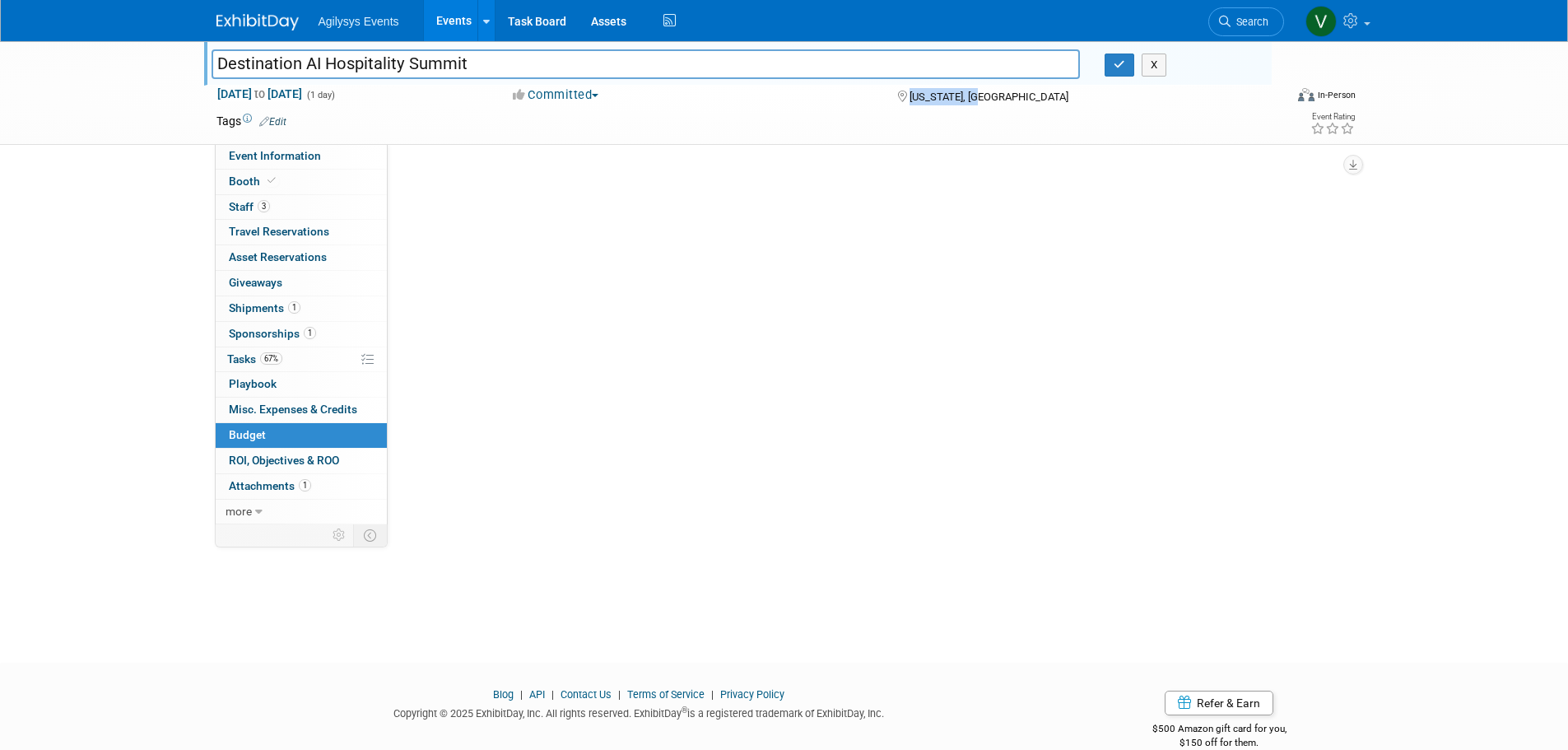
scroll to position [0, 0]
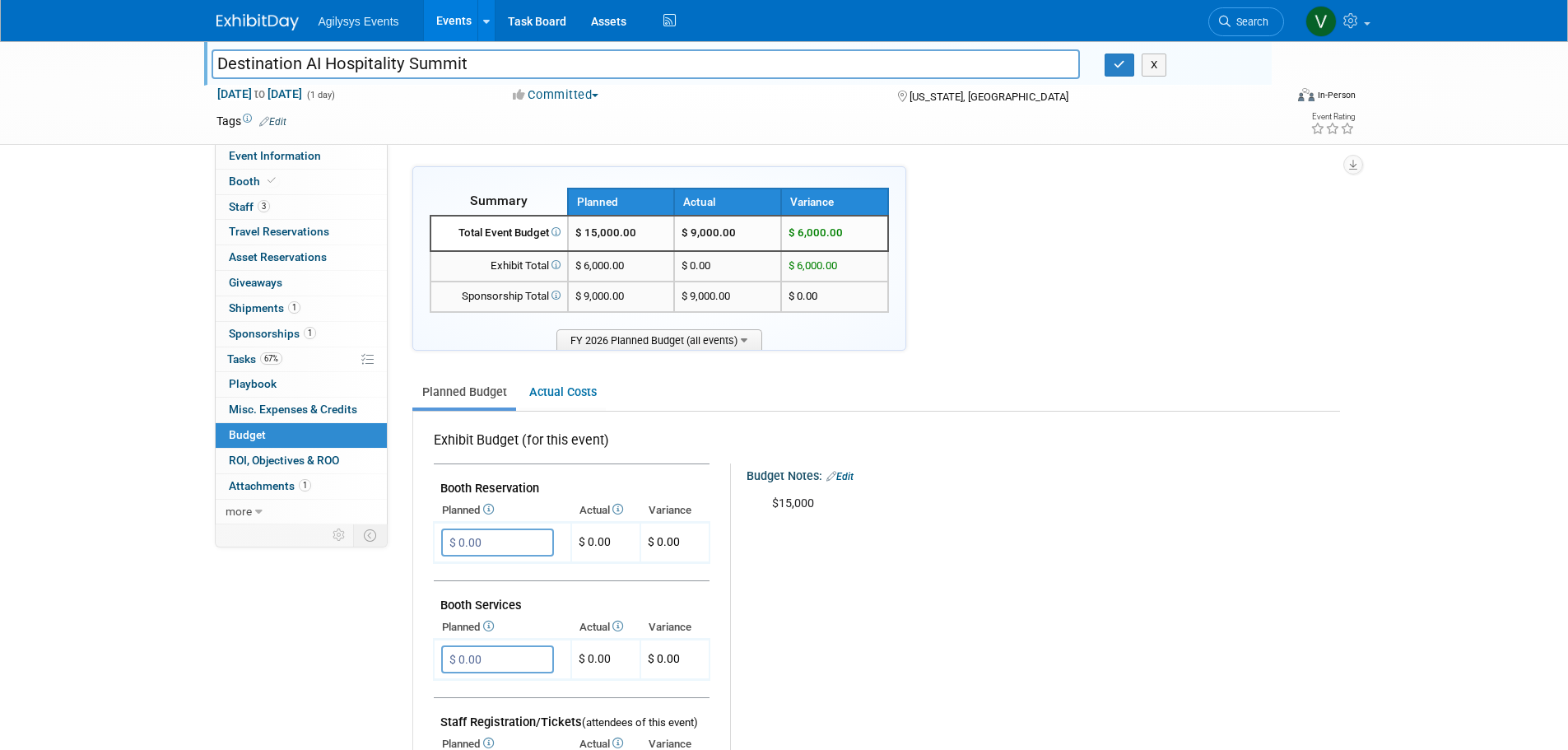
drag, startPoint x: 478, startPoint y: 64, endPoint x: 243, endPoint y: 60, distance: 235.0
click at [243, 60] on input "Destination AI Hospitality Summit" at bounding box center [645, 63] width 869 height 29
click at [283, 65] on input "Destination AI Hospitality Summit" at bounding box center [645, 63] width 869 height 29
click at [441, 60] on input "Destination AI Hospitality Summit" at bounding box center [645, 63] width 869 height 29
drag, startPoint x: 464, startPoint y: 63, endPoint x: 215, endPoint y: 59, distance: 249.0
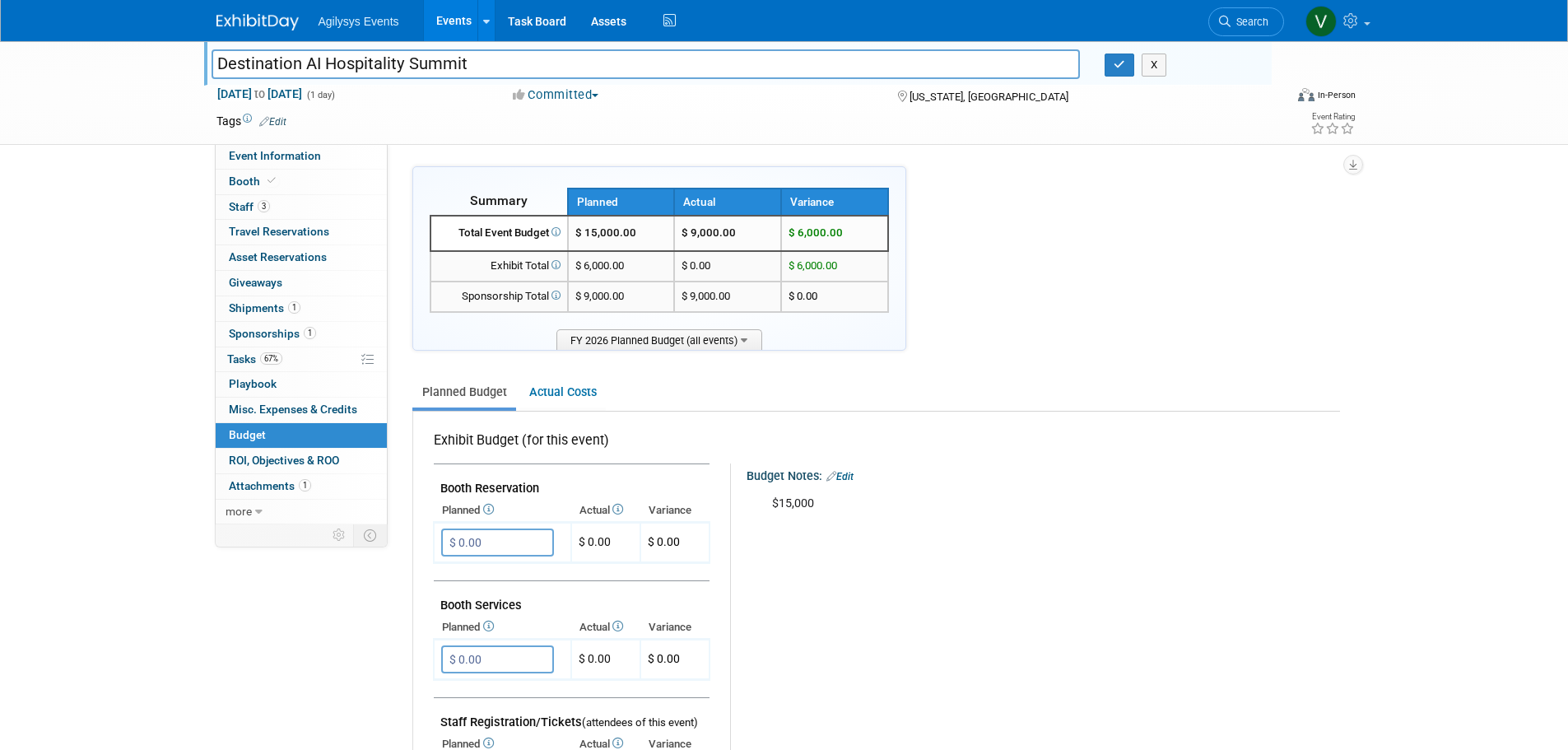
click at [205, 63] on div "Destination AI Hospitality Summit" at bounding box center [646, 65] width 894 height 25
click at [249, 21] on img at bounding box center [257, 22] width 83 height 17
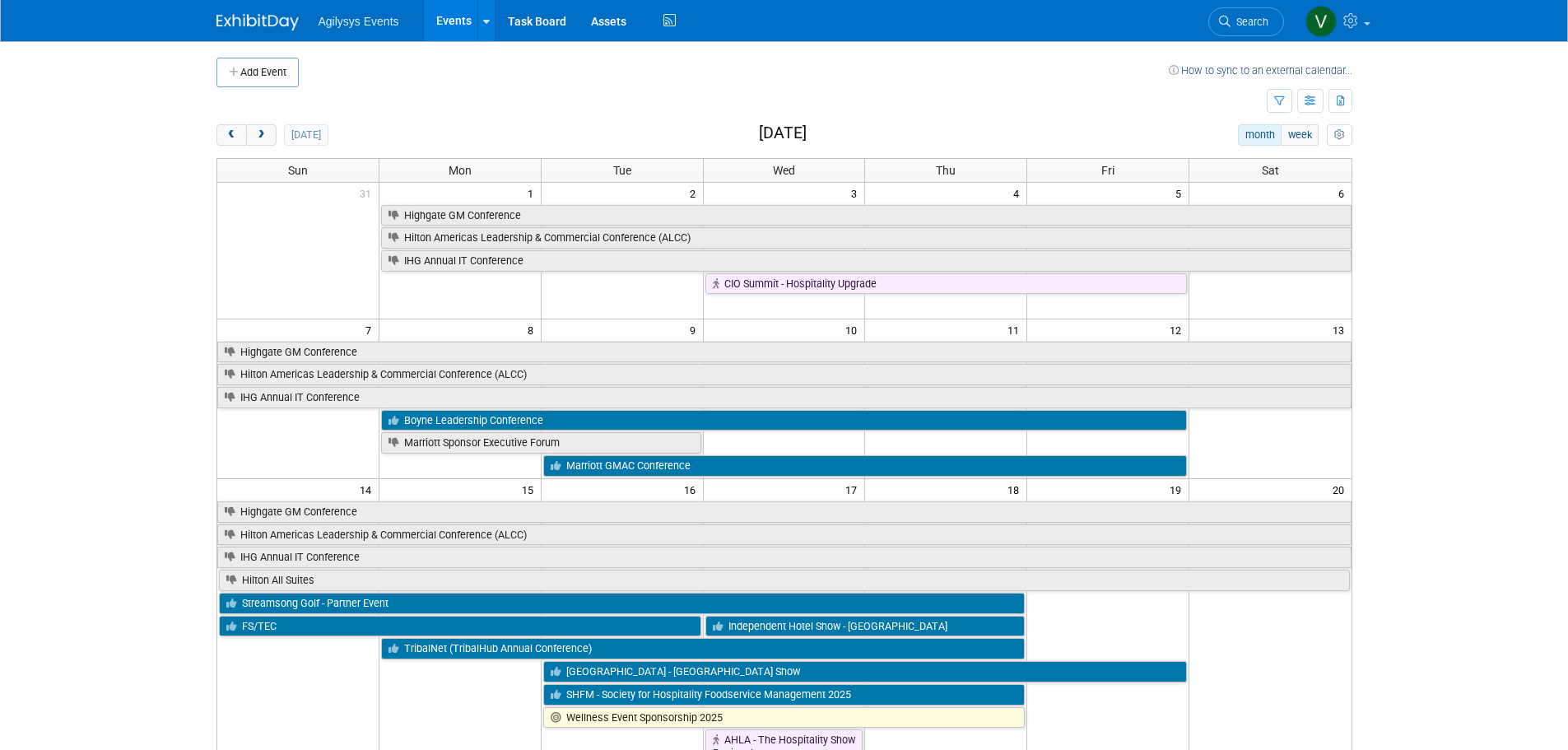
click at [261, 146] on div "[DATE] month week [DATE]" at bounding box center [784, 135] width 1136 height 23
click at [261, 140] on span "next" at bounding box center [261, 135] width 13 height 11
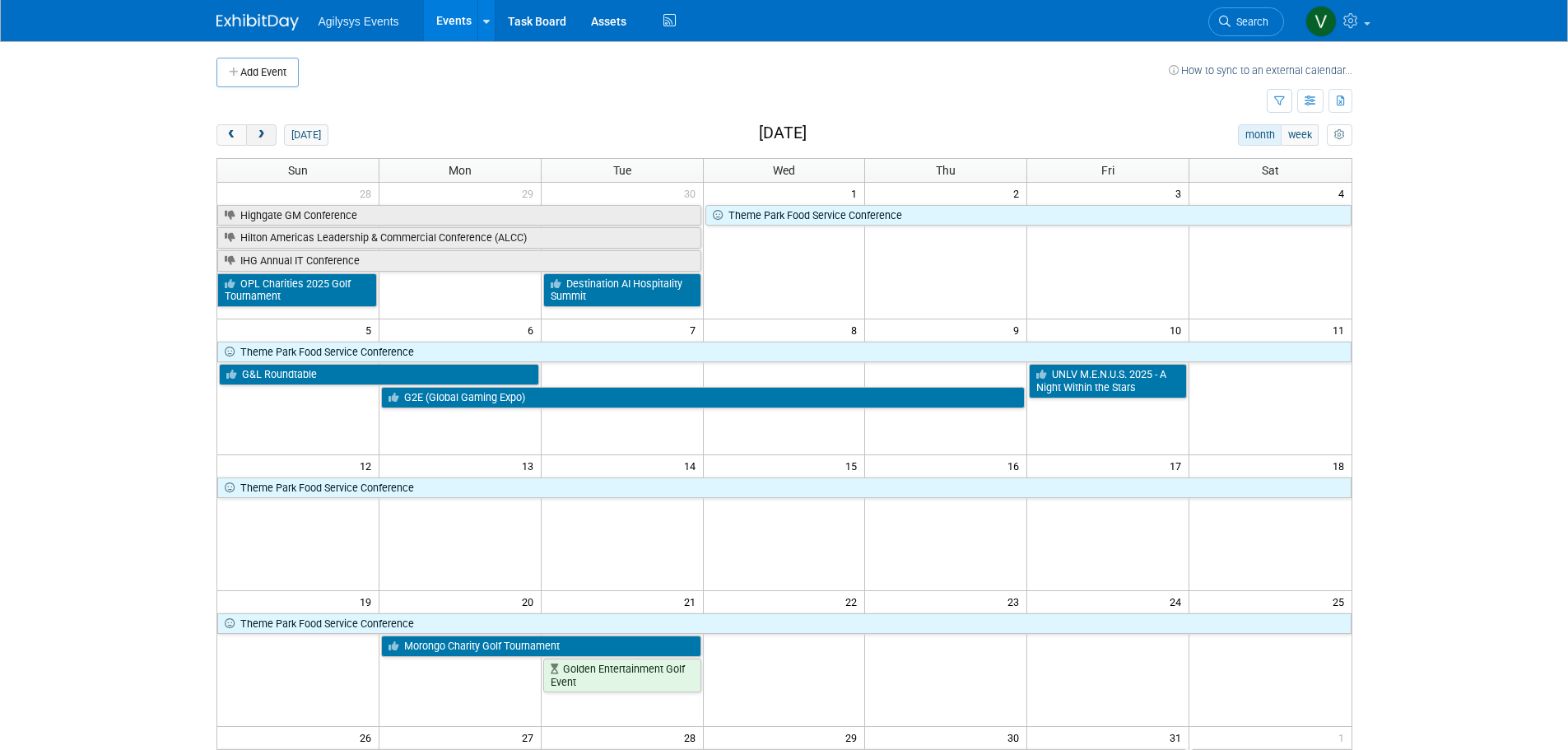
click at [272, 143] on button "next" at bounding box center [260, 135] width 30 height 22
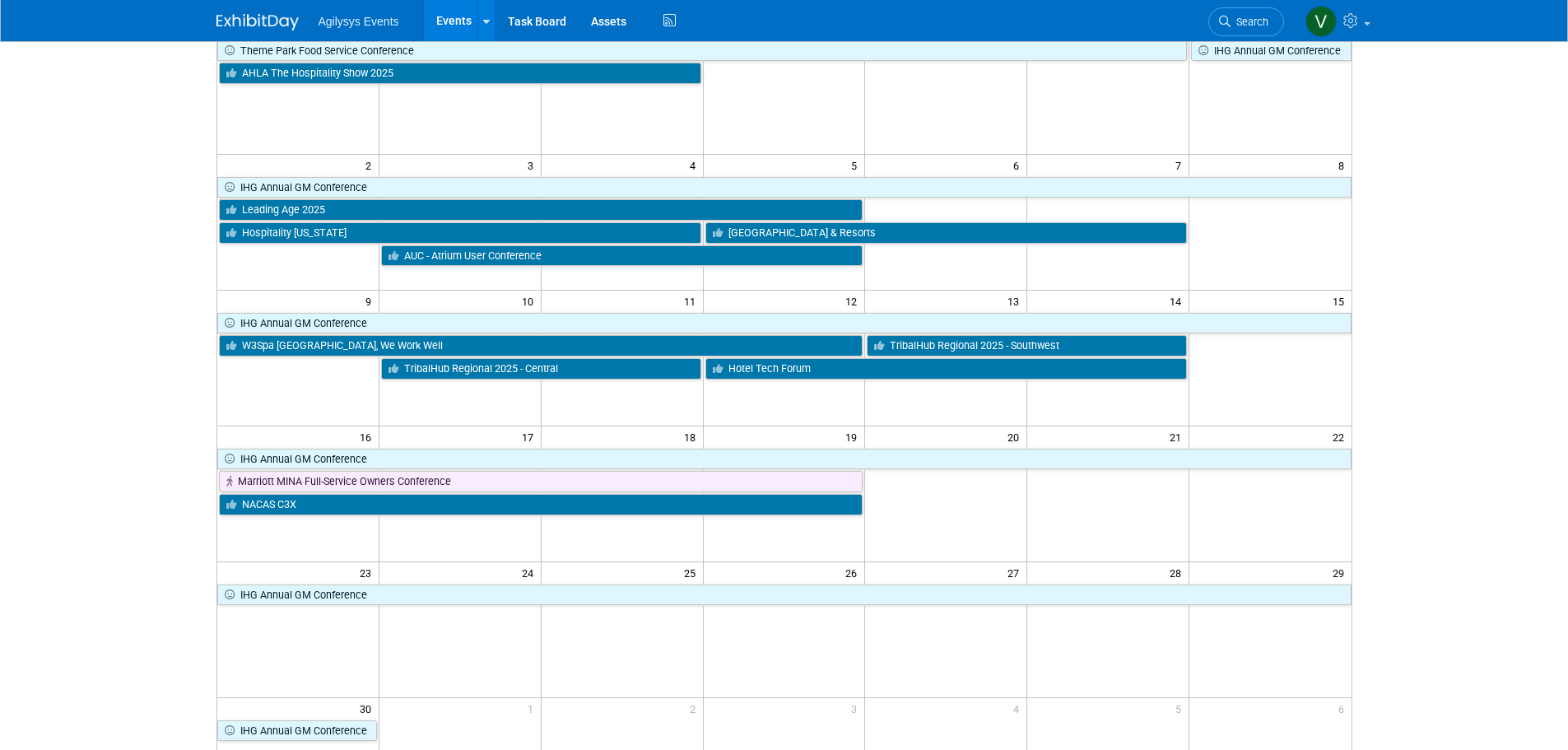
scroll to position [329, 0]
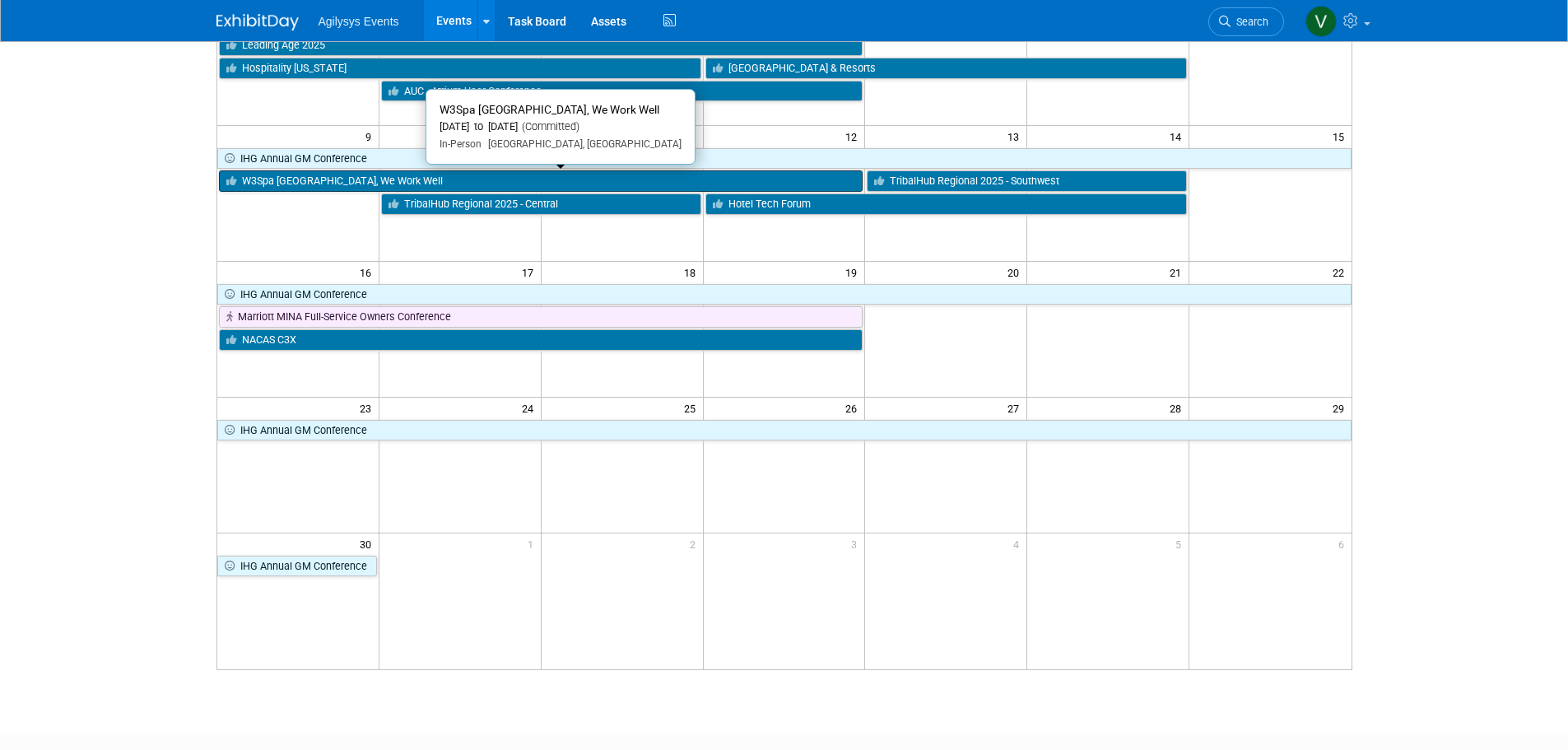
click at [350, 180] on link "W3Spa [GEOGRAPHIC_DATA], We Work Well" at bounding box center [541, 181] width 644 height 22
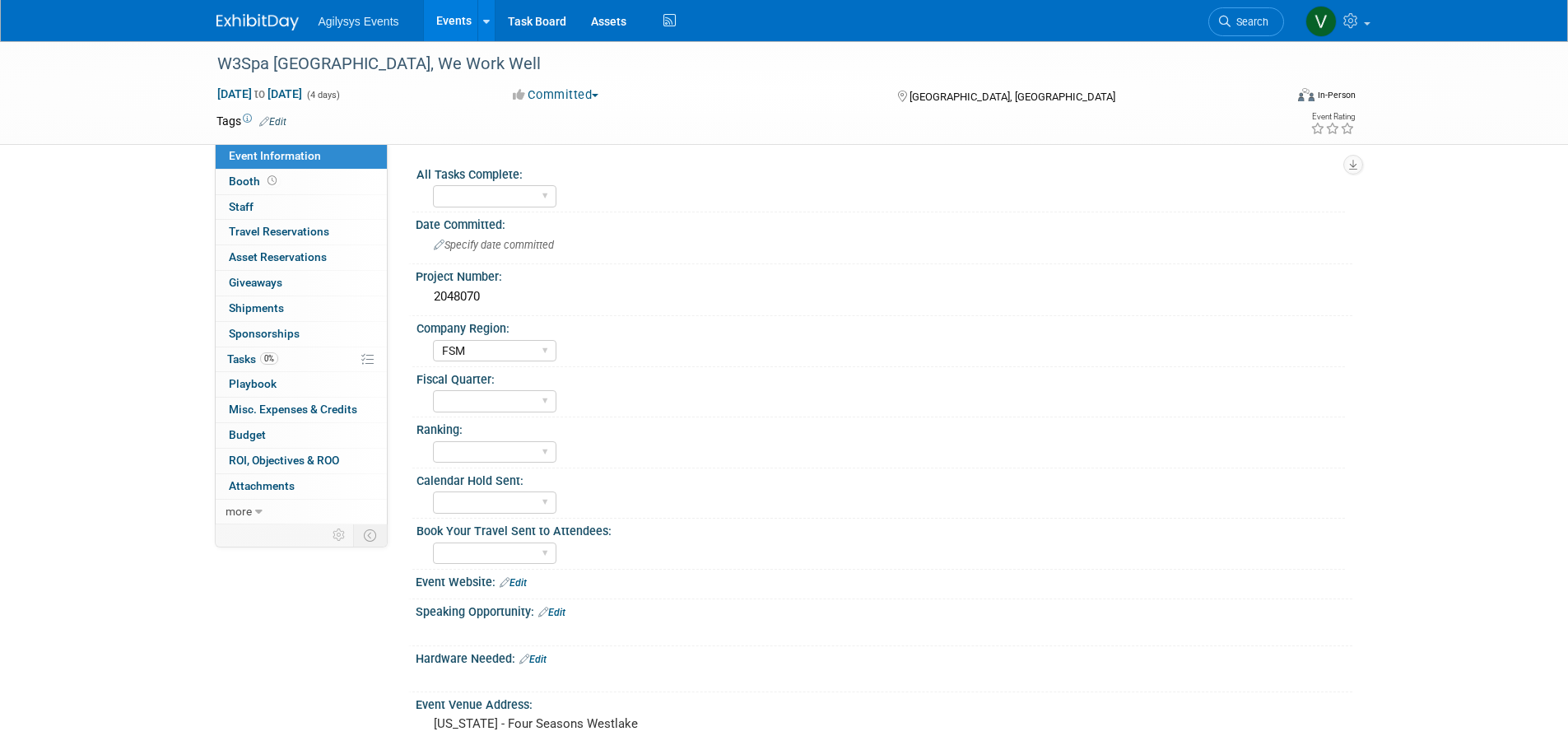
select select "FSM"
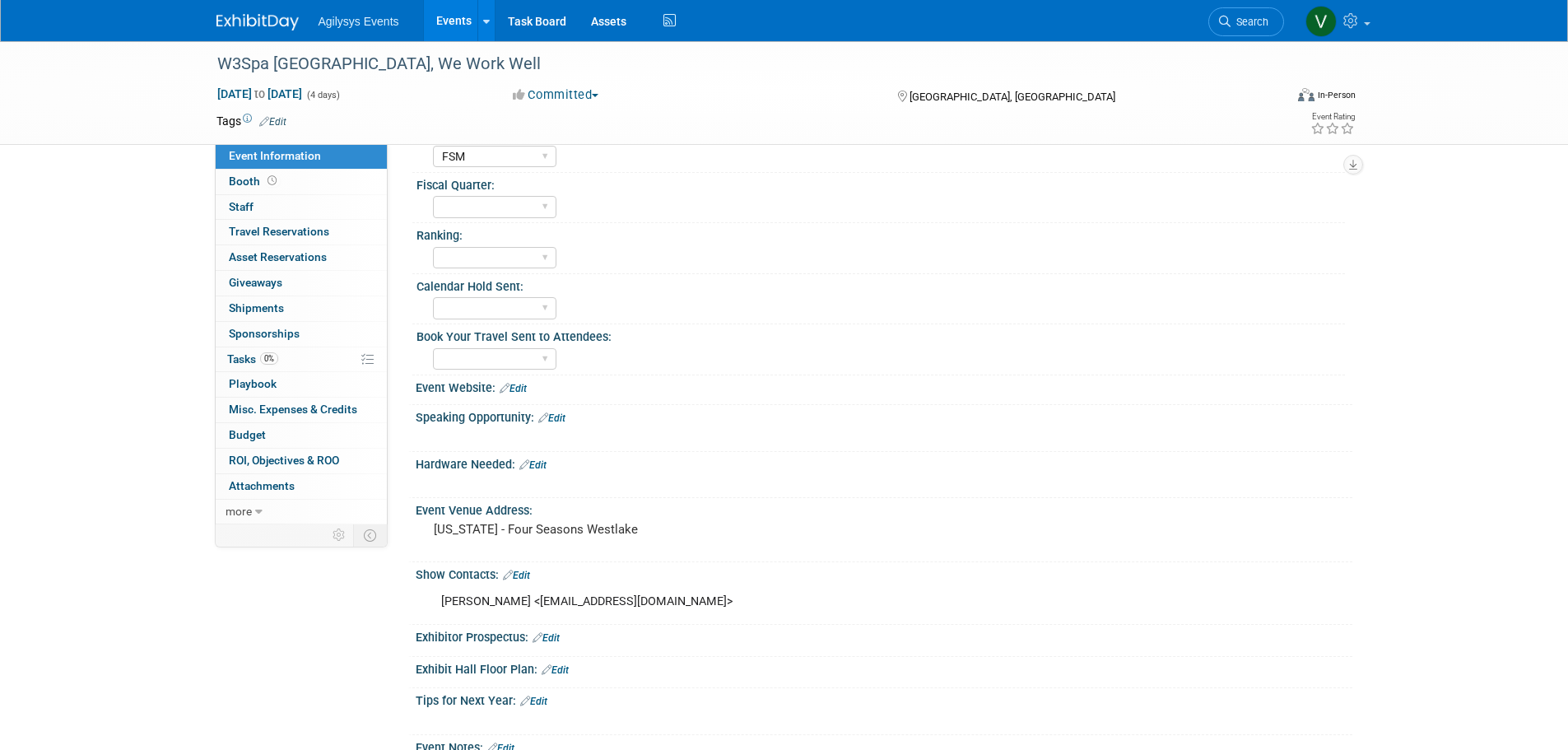
scroll to position [165, 0]
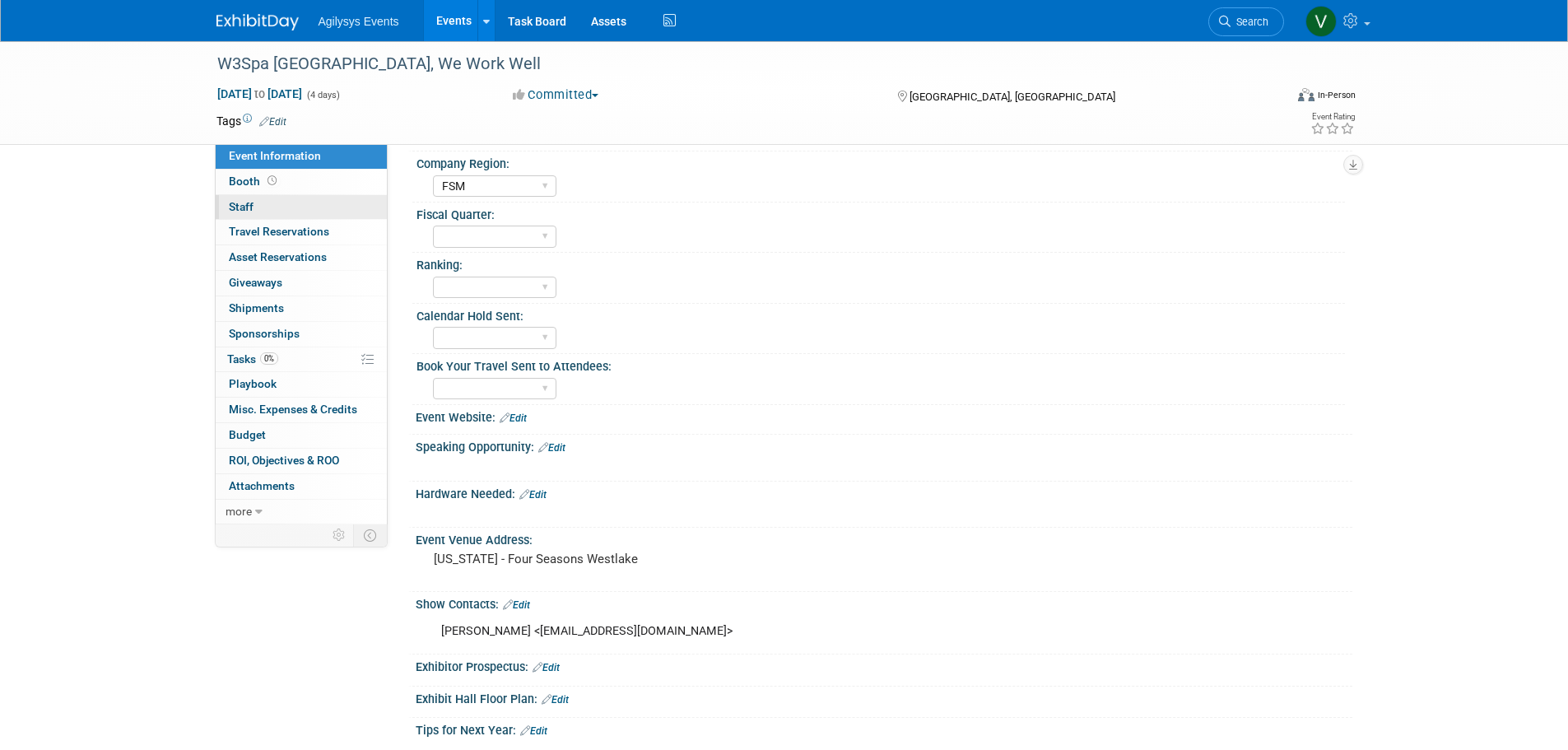
click at [238, 202] on span "Staff 0" at bounding box center [241, 206] width 25 height 13
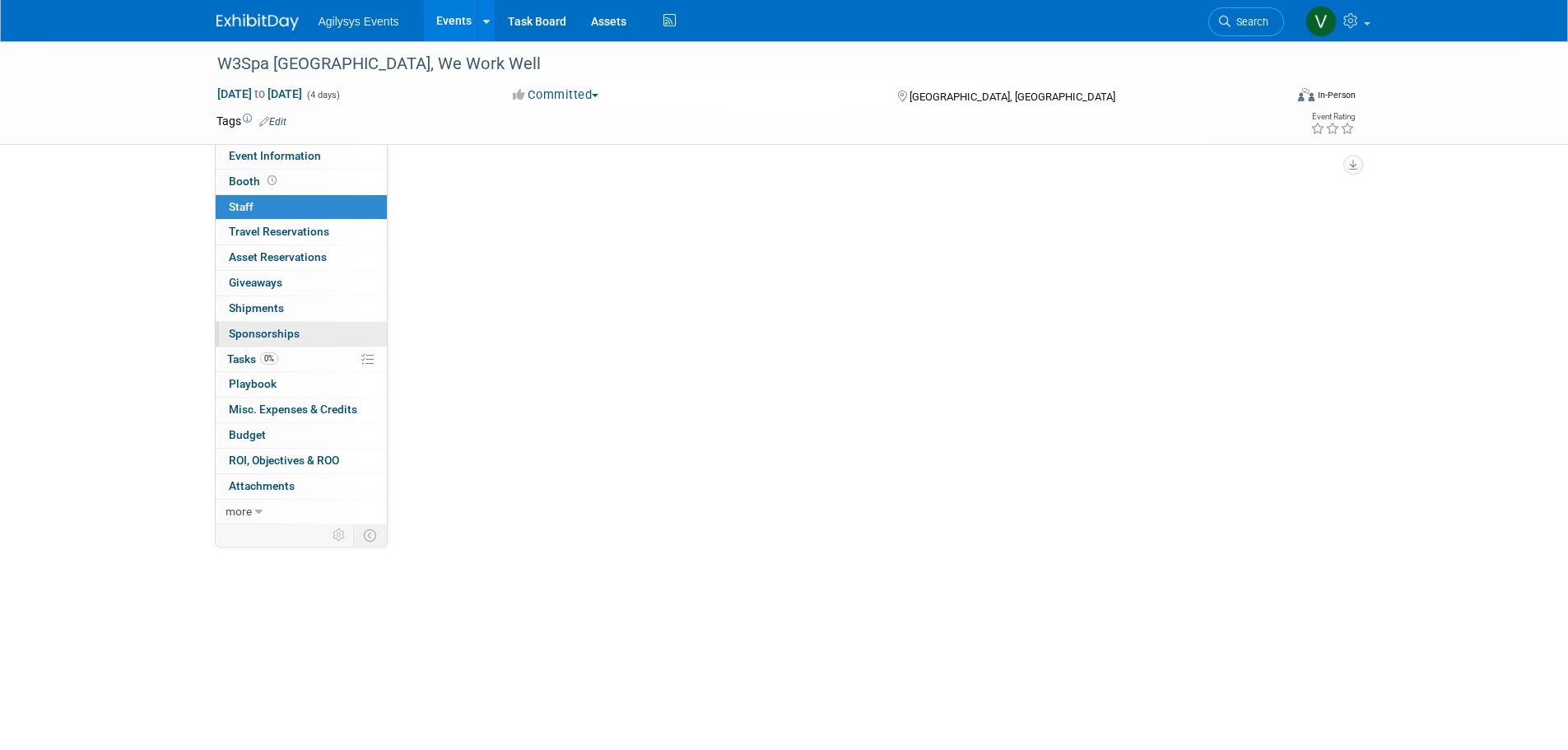
scroll to position [0, 0]
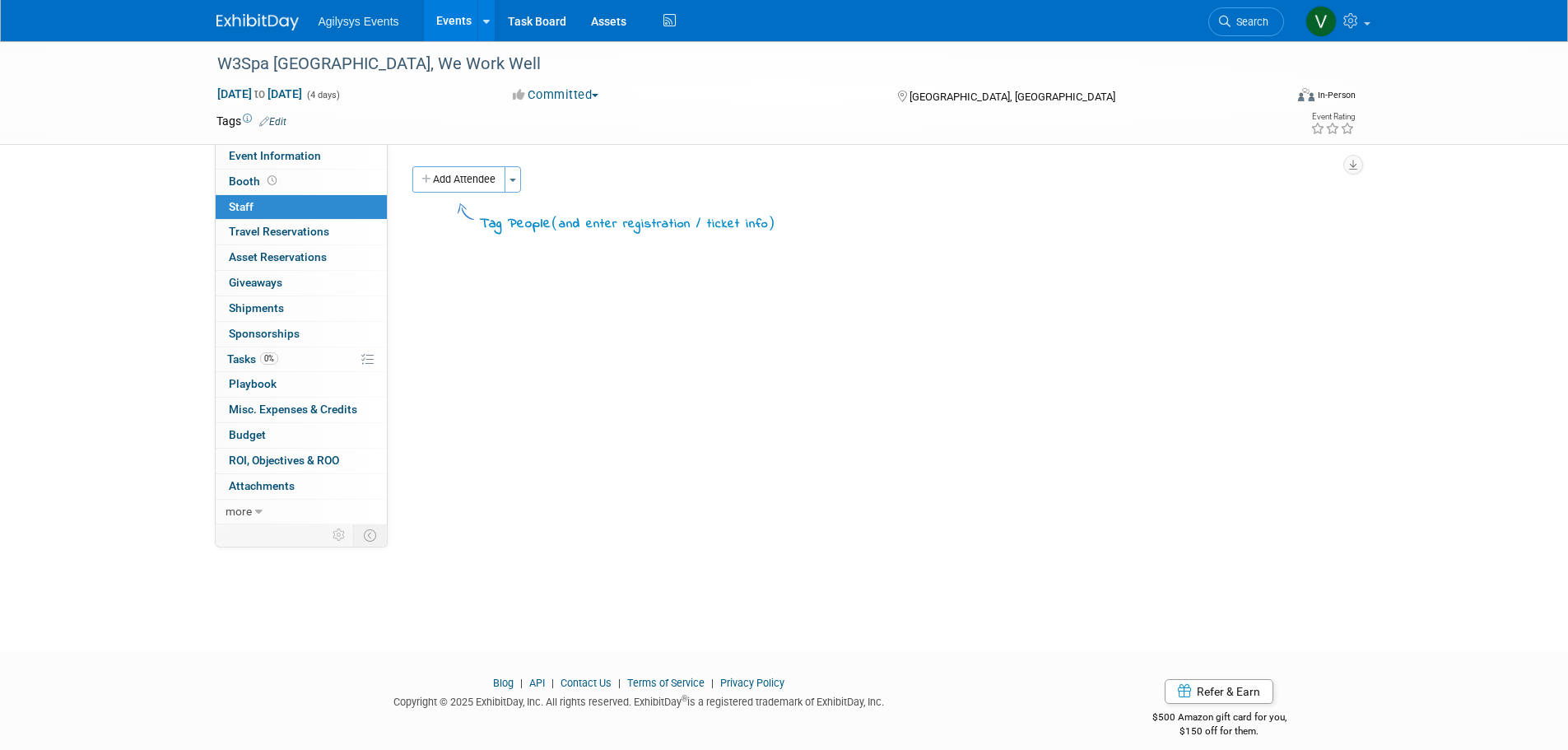
drag, startPoint x: 264, startPoint y: 183, endPoint x: 279, endPoint y: 196, distance: 19.8
click at [264, 182] on span at bounding box center [272, 181] width 16 height 13
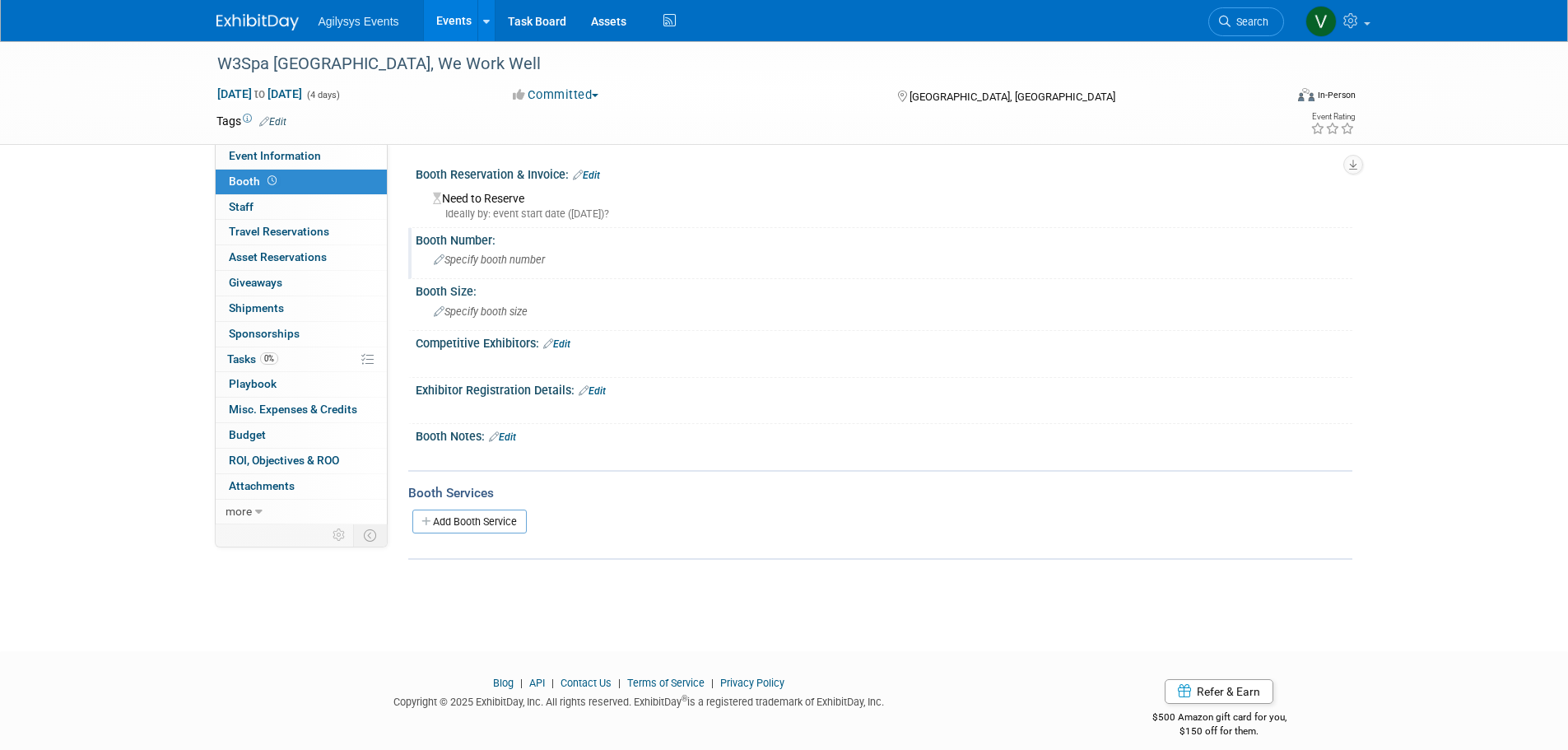
click at [469, 251] on div "Specify booth number" at bounding box center [884, 260] width 912 height 26
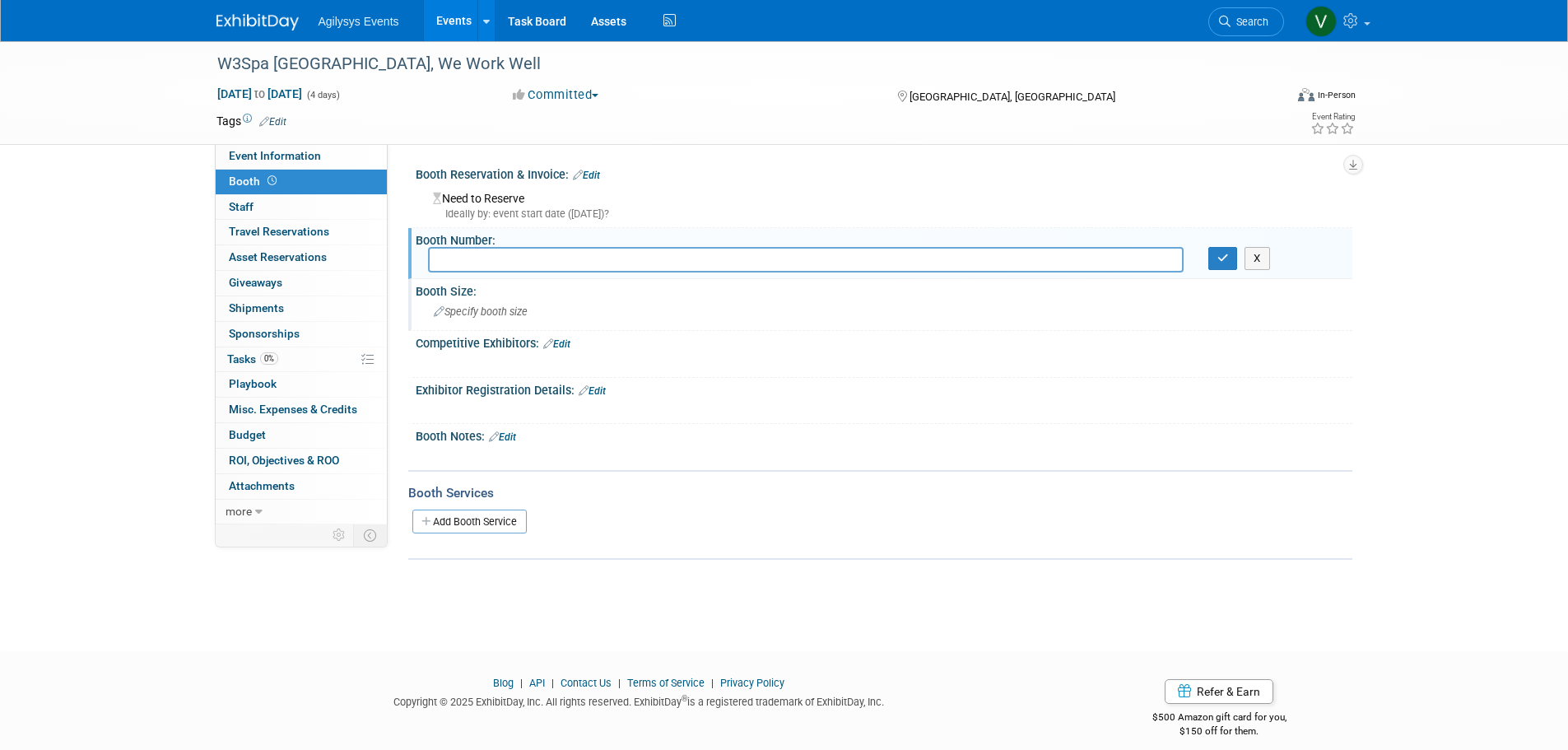
click at [477, 309] on span "Specify booth size" at bounding box center [479, 312] width 93 height 13
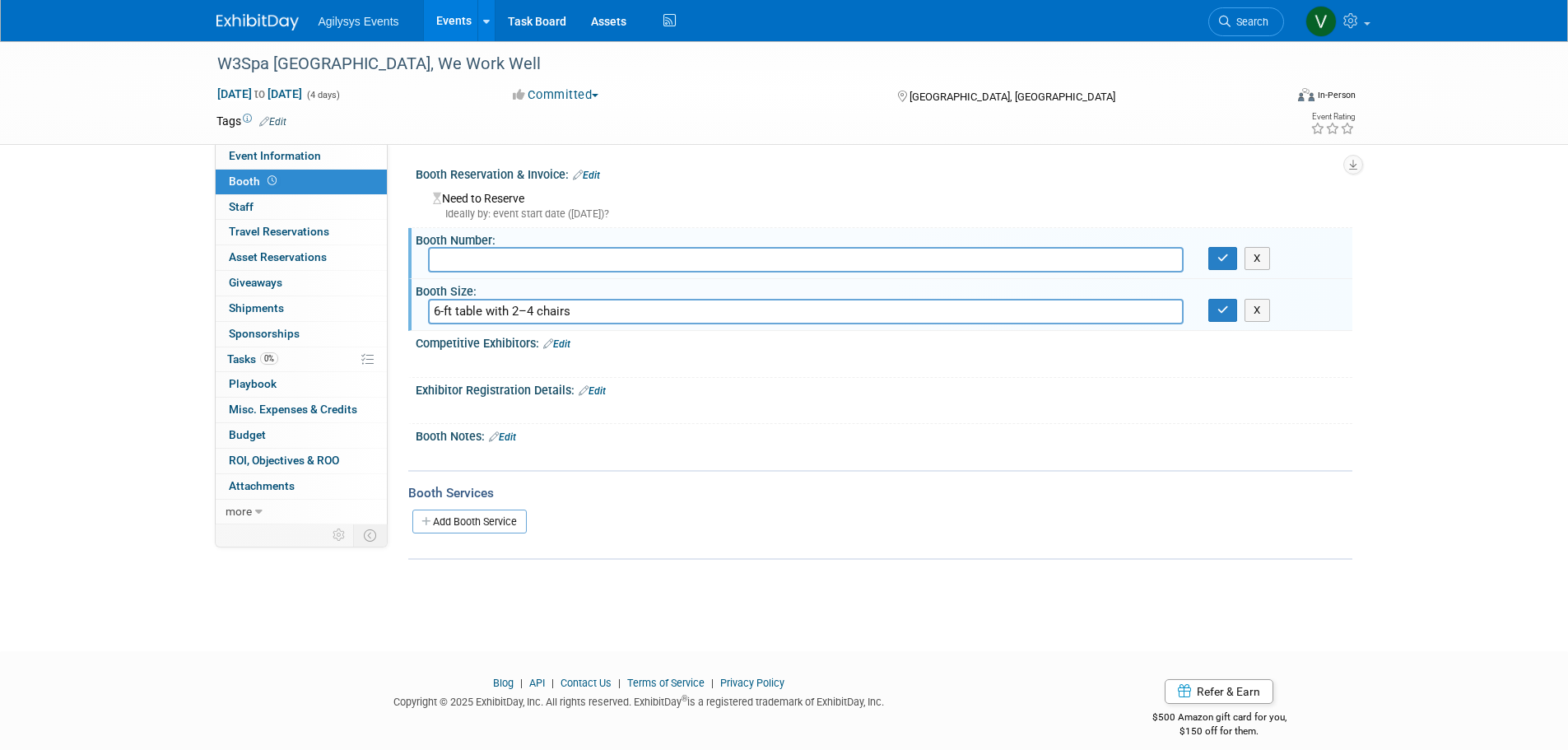
type input "6-ft table with 2–4 chairs"
